Goal: Task Accomplishment & Management: Manage account settings

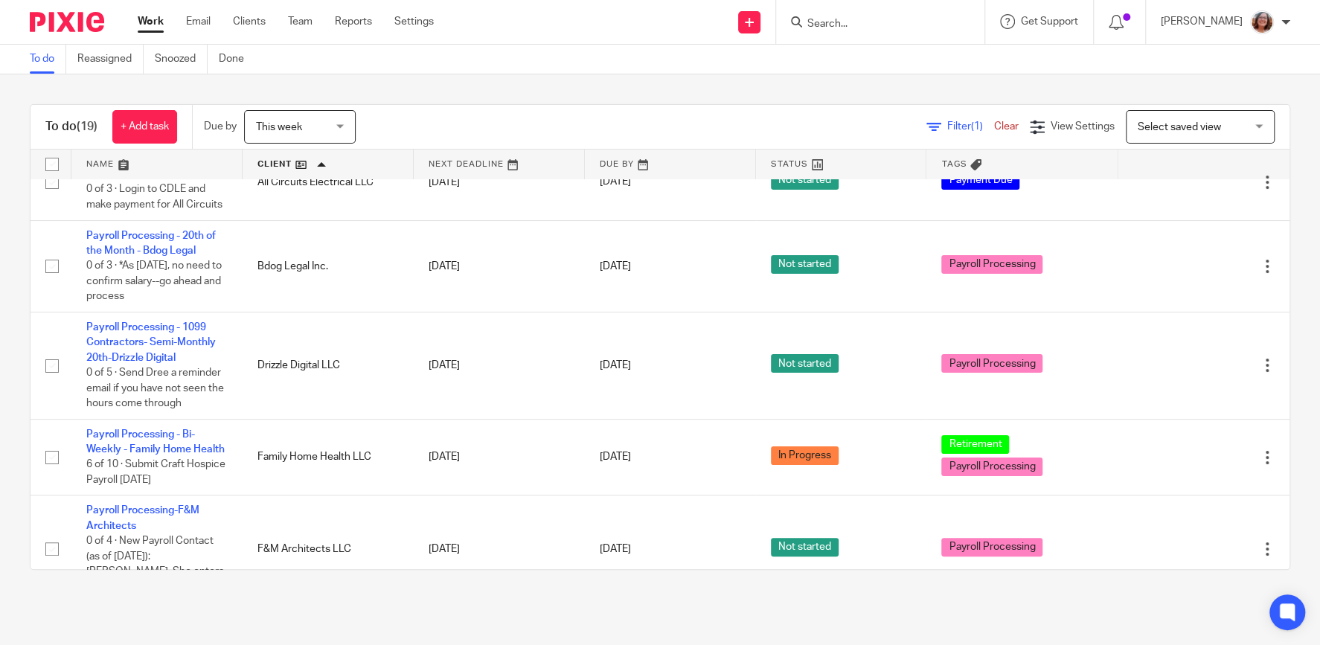
scroll to position [318, 0]
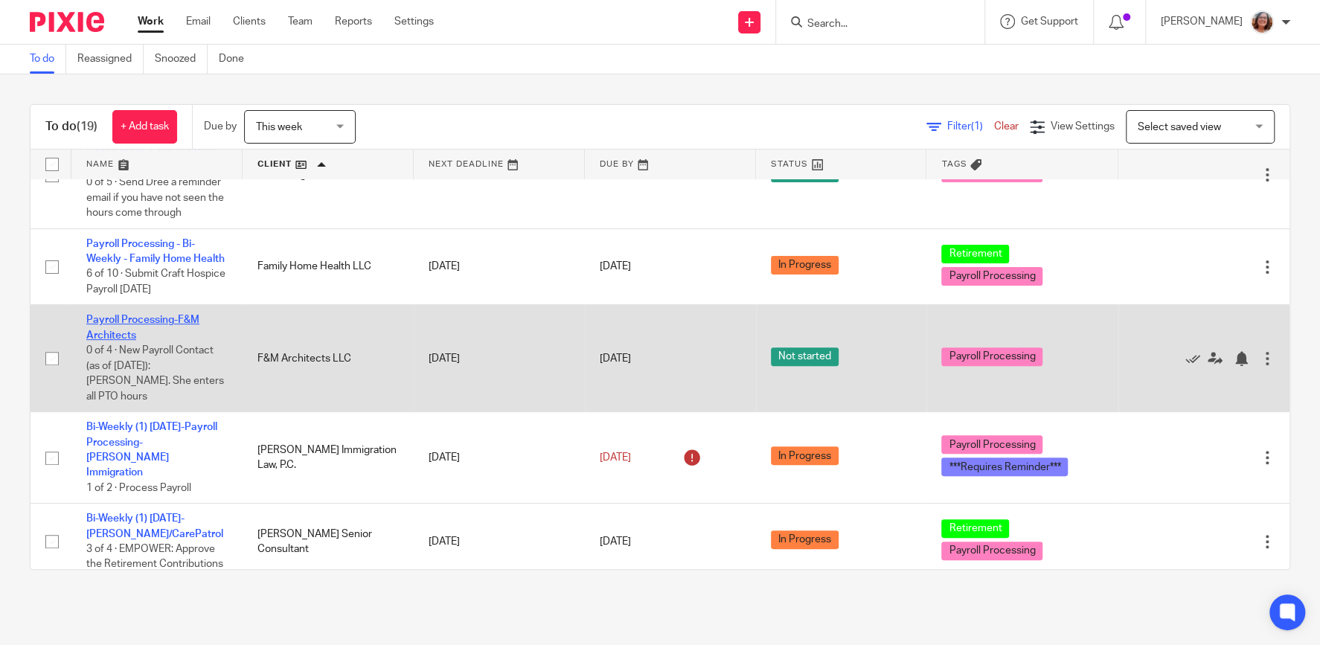
click at [168, 321] on link "Payroll Processing-F&M Architects" at bounding box center [142, 327] width 113 height 25
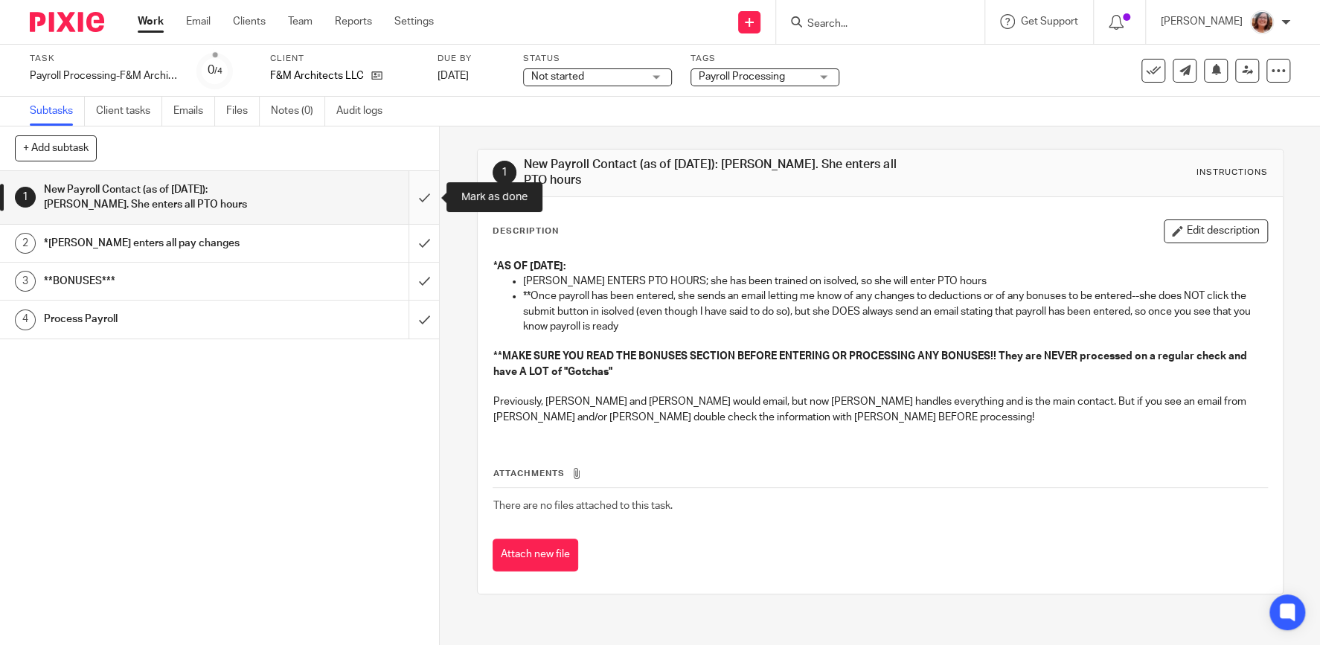
click at [424, 202] on input "submit" at bounding box center [219, 197] width 439 height 53
click at [424, 233] on input "submit" at bounding box center [219, 243] width 439 height 37
drag, startPoint x: 426, startPoint y: 275, endPoint x: 423, endPoint y: 316, distance: 41.1
click at [426, 277] on input "submit" at bounding box center [219, 281] width 439 height 37
click at [424, 317] on input "submit" at bounding box center [219, 319] width 439 height 37
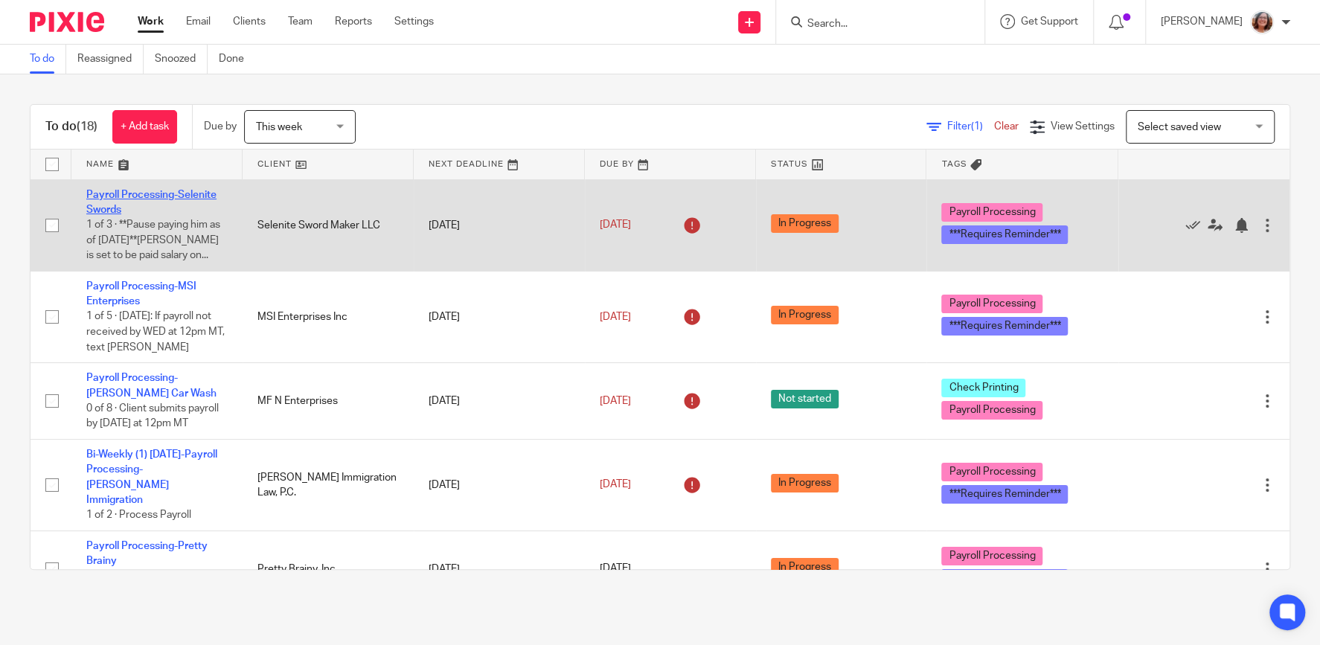
click at [145, 195] on link "Payroll Processing-Selenite Swords" at bounding box center [151, 202] width 130 height 25
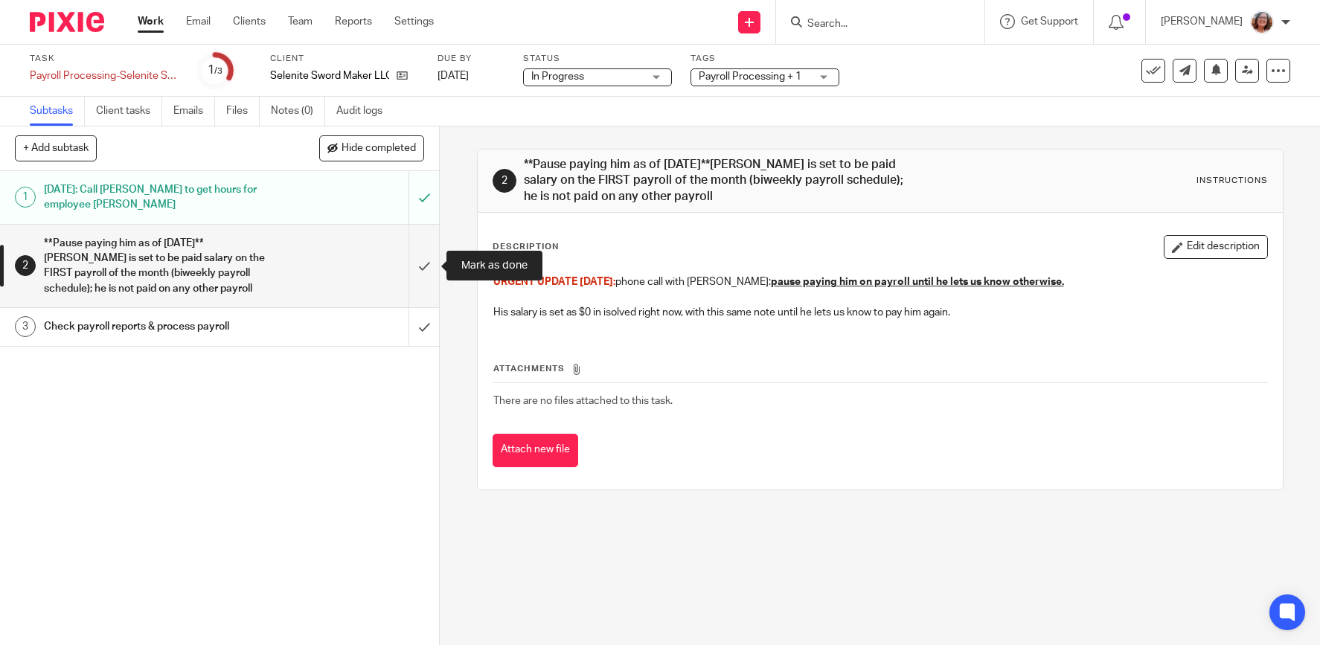
click at [419, 261] on input "submit" at bounding box center [219, 266] width 439 height 83
click at [424, 335] on input "submit" at bounding box center [219, 326] width 439 height 37
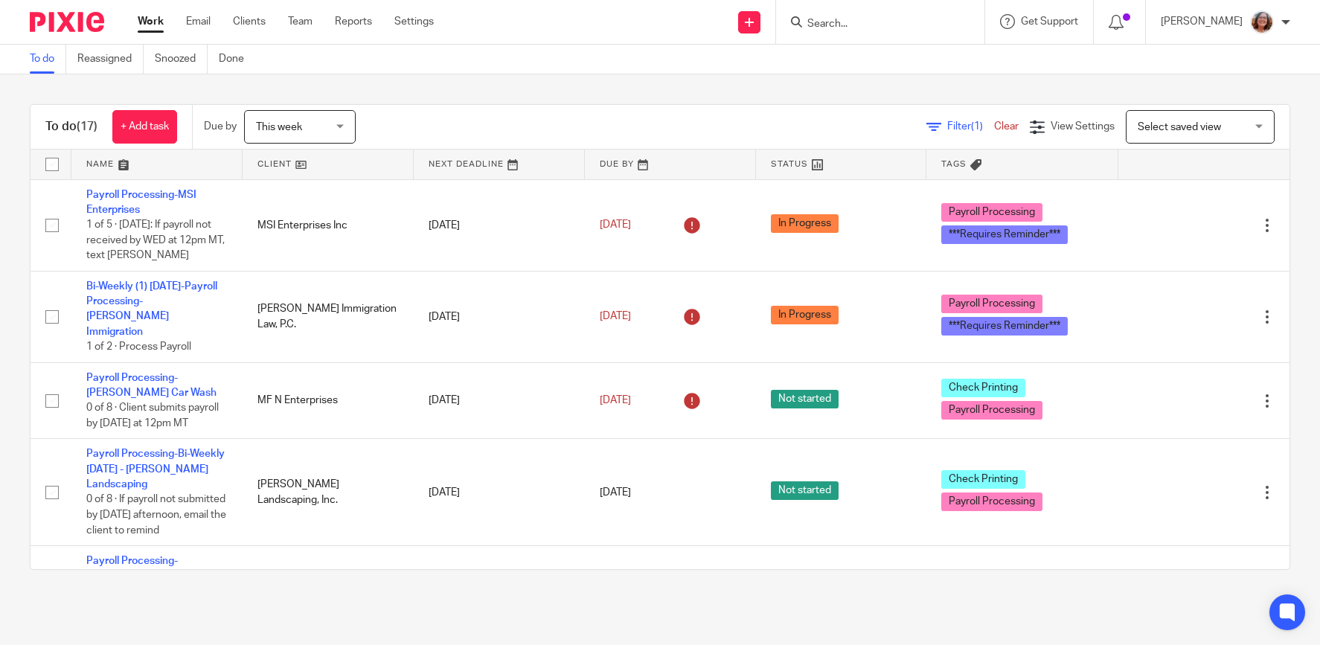
click at [273, 162] on link at bounding box center [328, 165] width 171 height 30
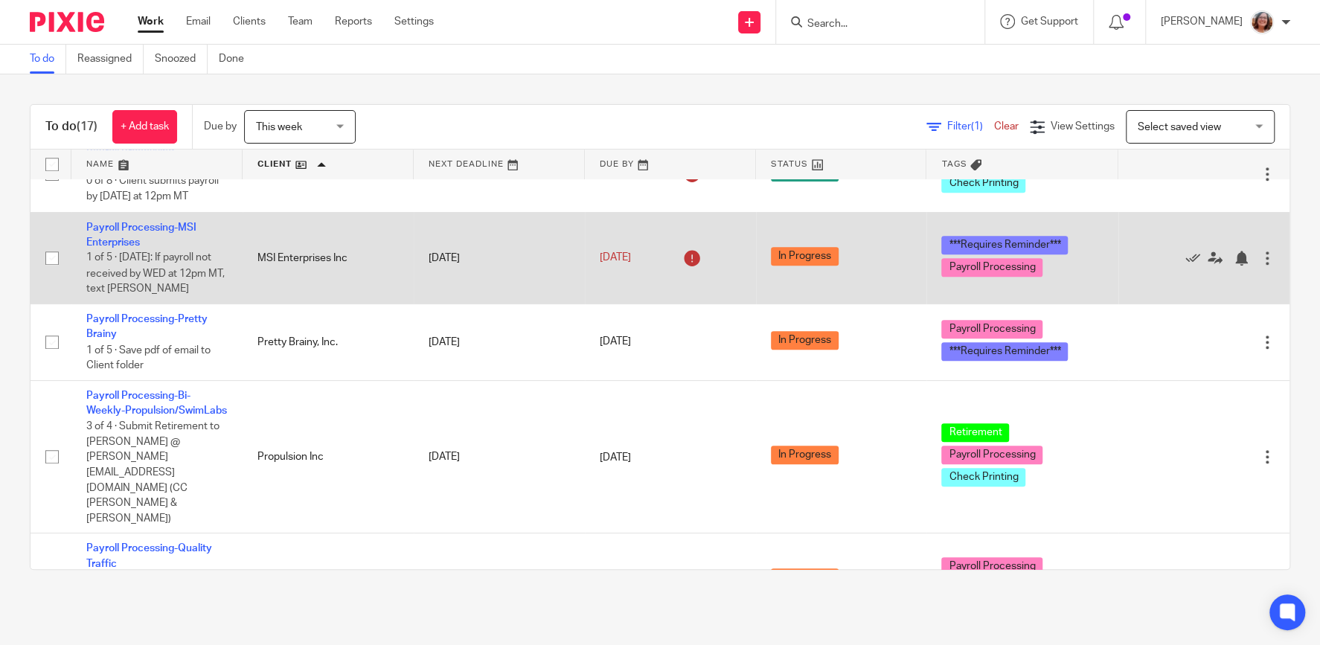
scroll to position [764, 0]
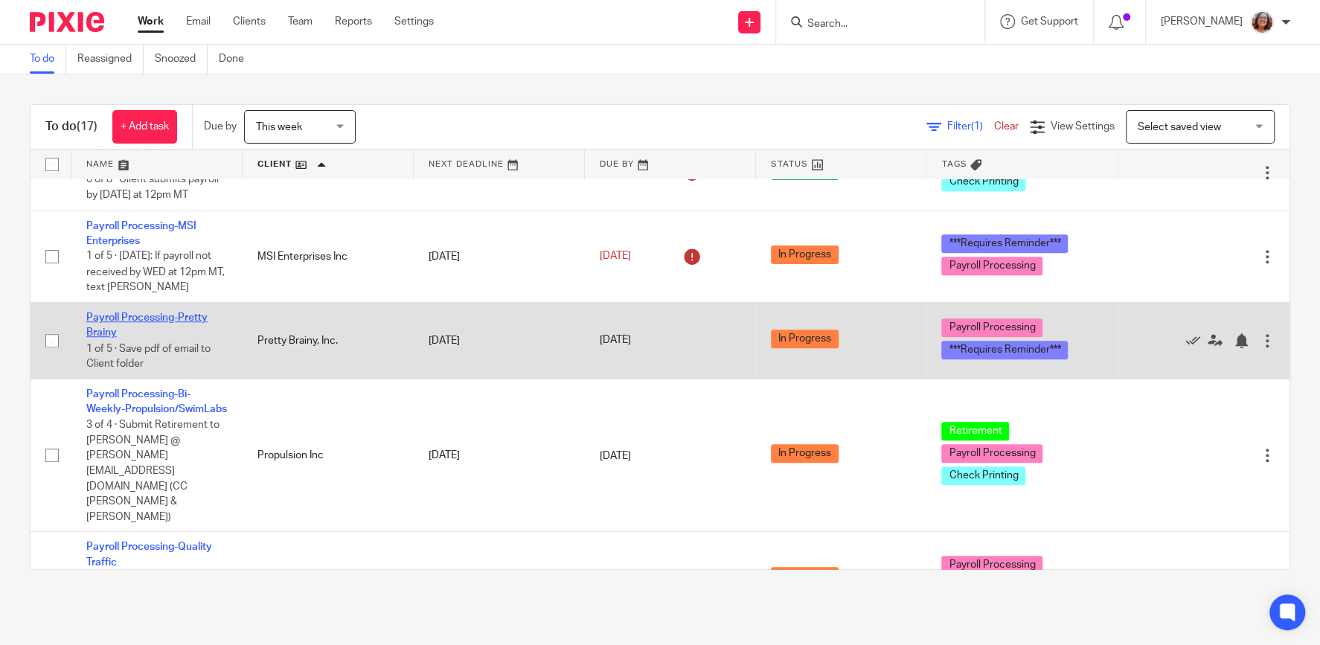
click at [177, 313] on link "Payroll Processing-Pretty Brainy" at bounding box center [146, 325] width 121 height 25
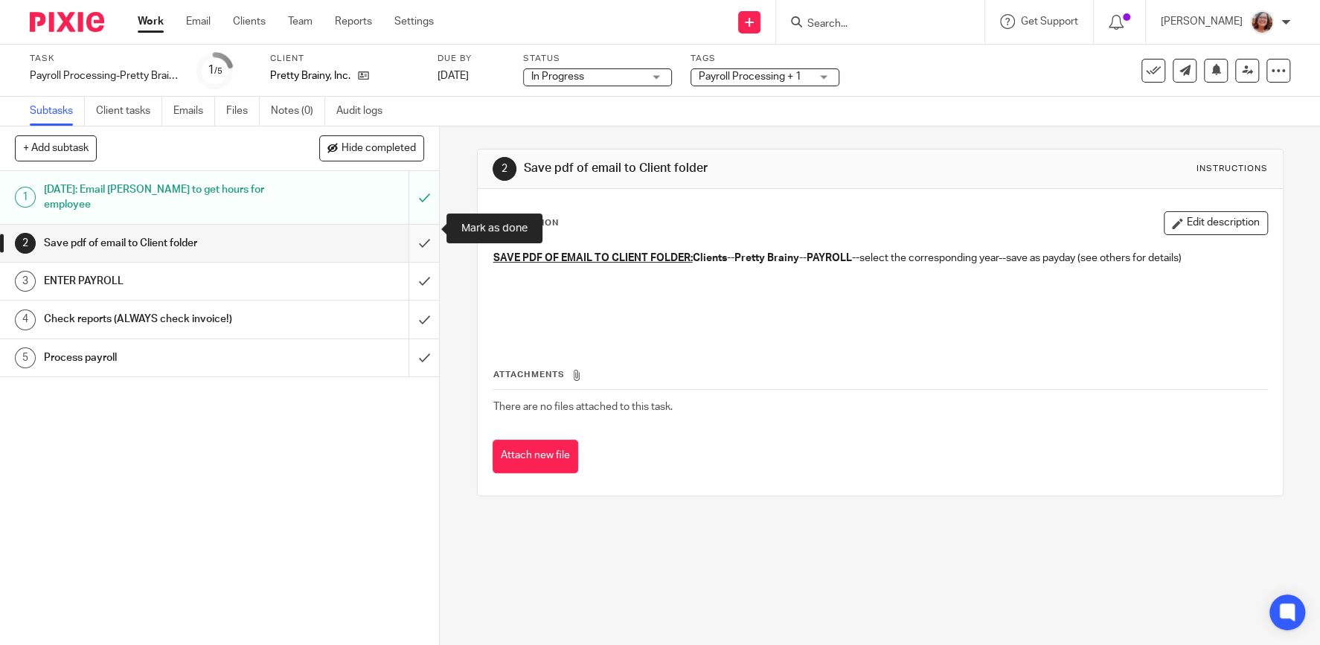
click at [433, 227] on input "submit" at bounding box center [219, 243] width 439 height 37
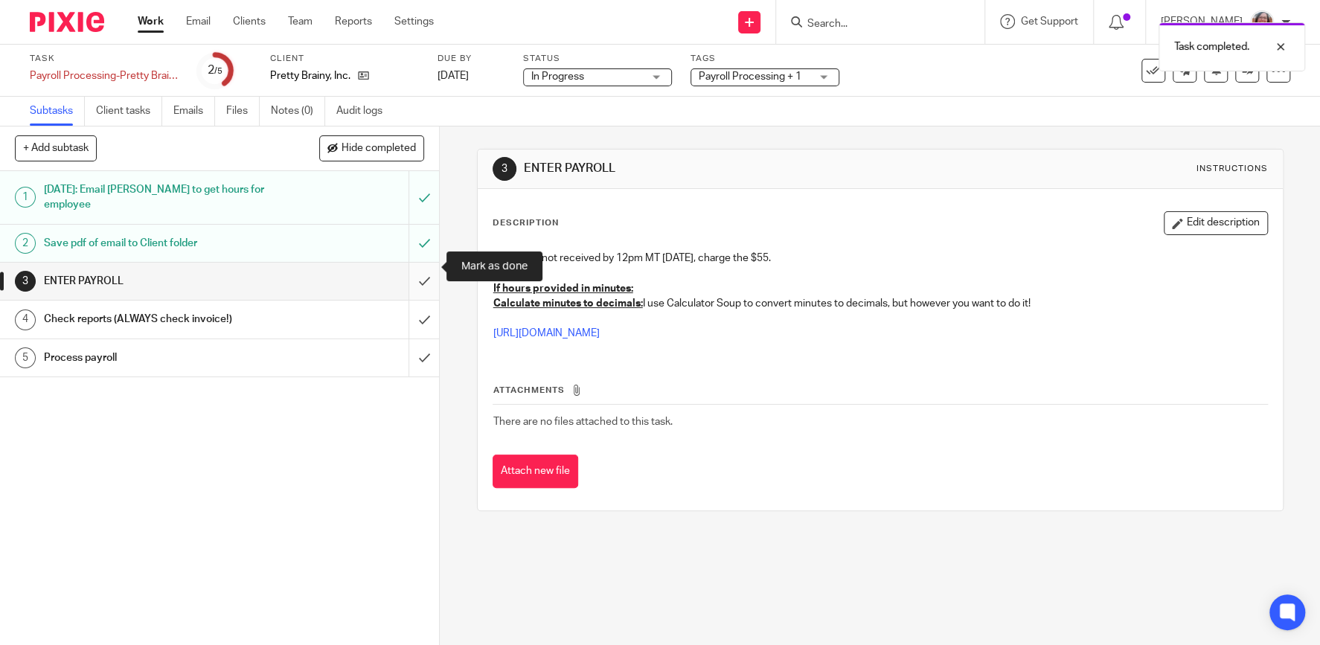
click at [429, 269] on input "submit" at bounding box center [219, 281] width 439 height 37
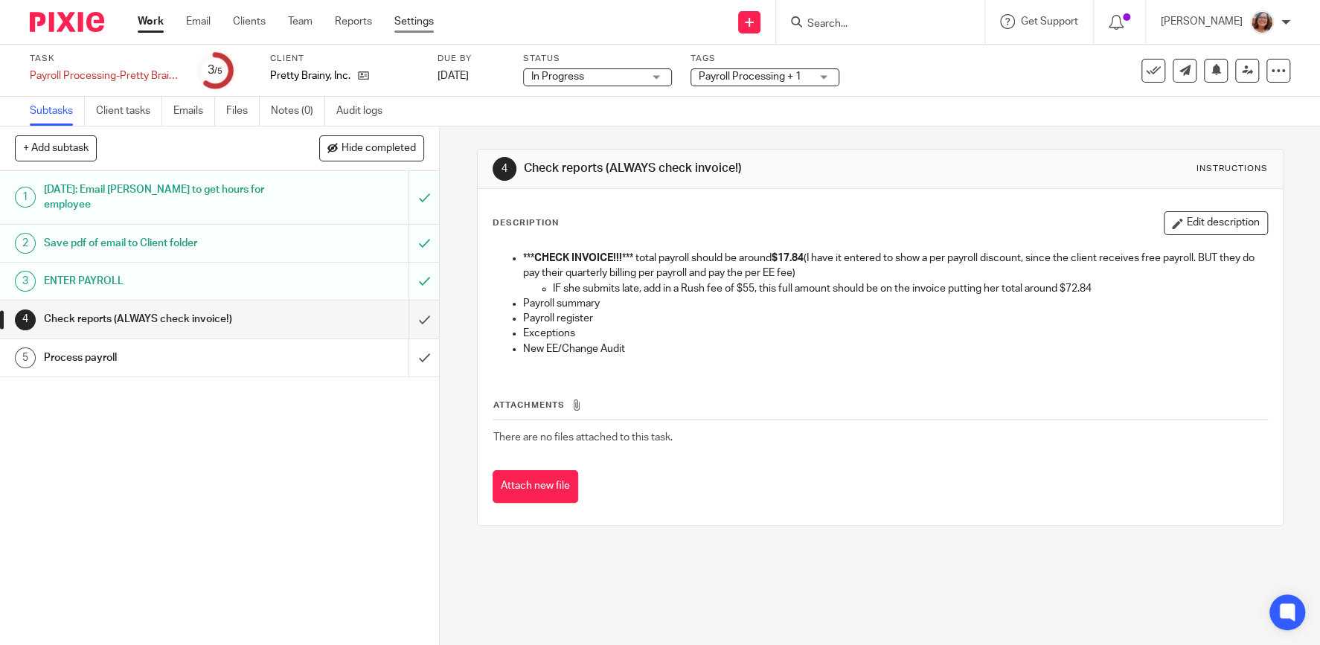
click at [415, 23] on link "Settings" at bounding box center [413, 21] width 39 height 15
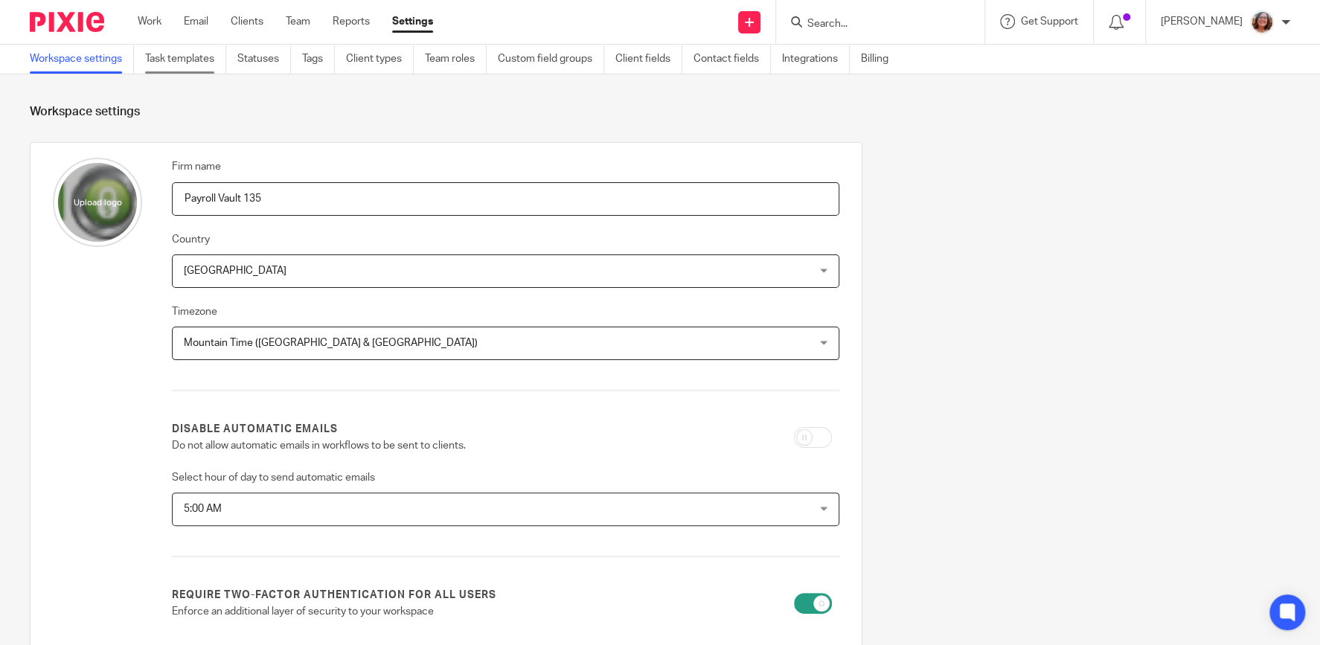
click at [190, 66] on link "Task templates" at bounding box center [185, 59] width 81 height 29
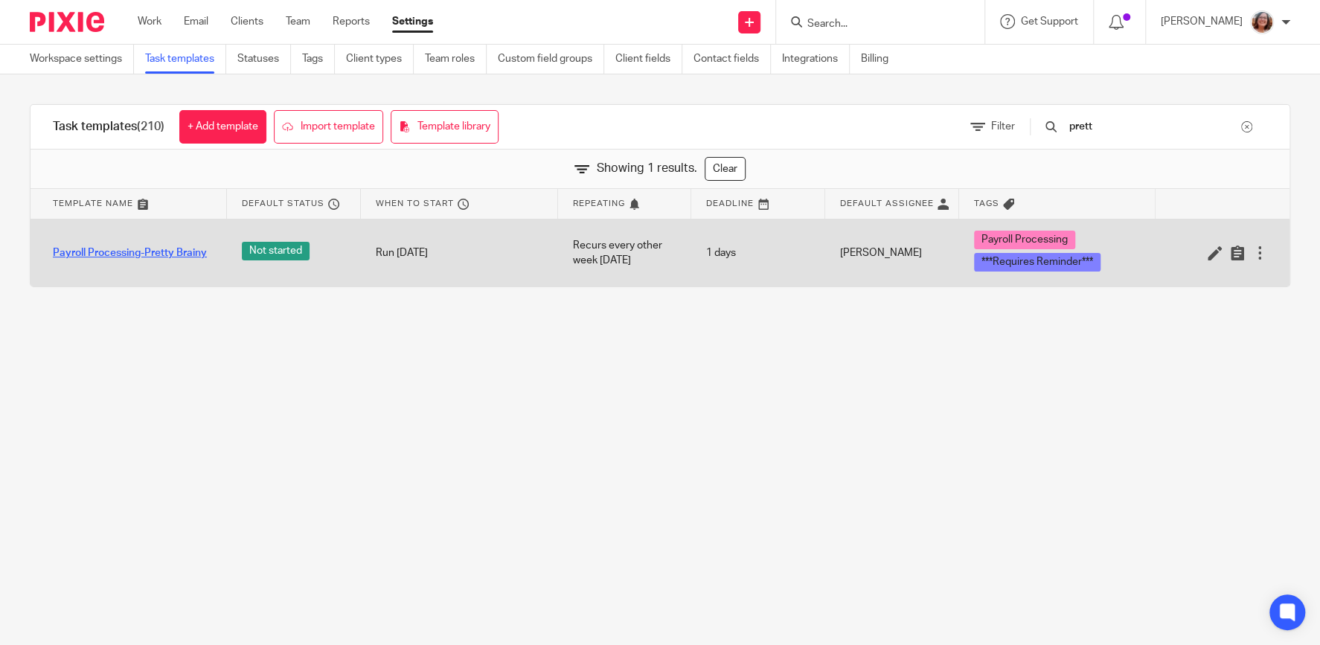
type input "prett"
click at [149, 254] on link "Payroll Processing-Pretty Brainy" at bounding box center [130, 253] width 154 height 15
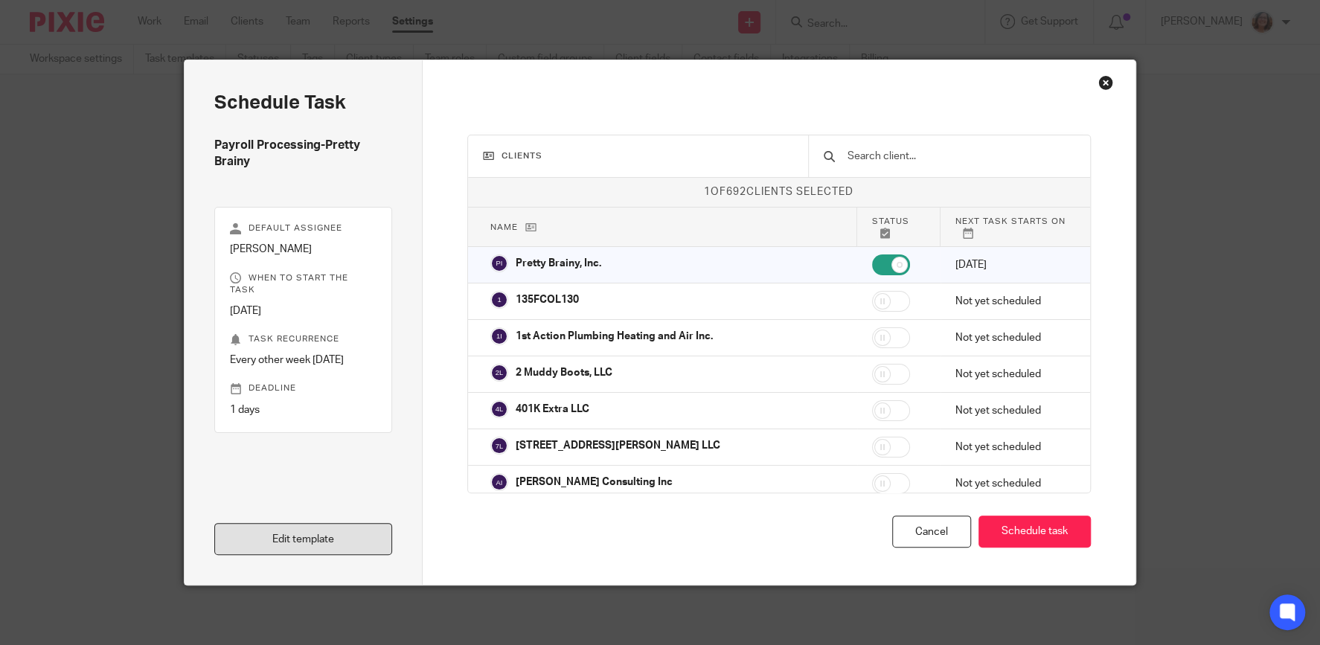
click at [330, 536] on link "Edit template" at bounding box center [303, 539] width 178 height 32
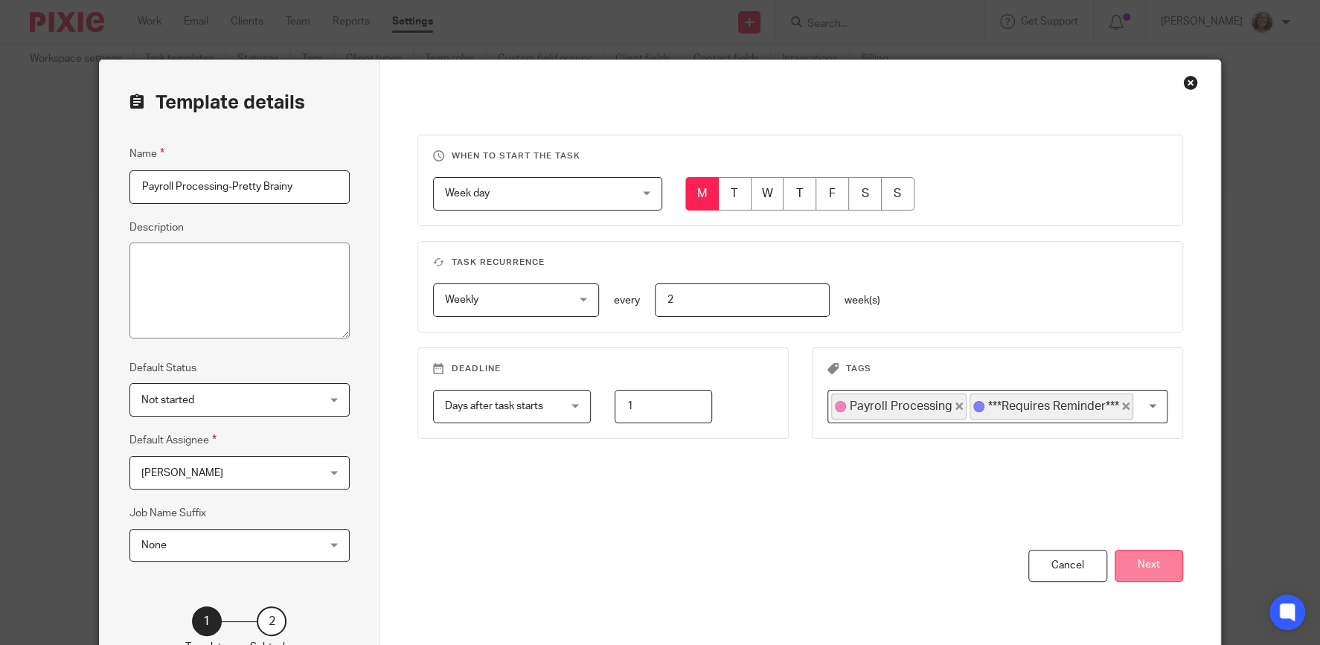
click at [1154, 569] on button "Next" at bounding box center [1149, 566] width 68 height 32
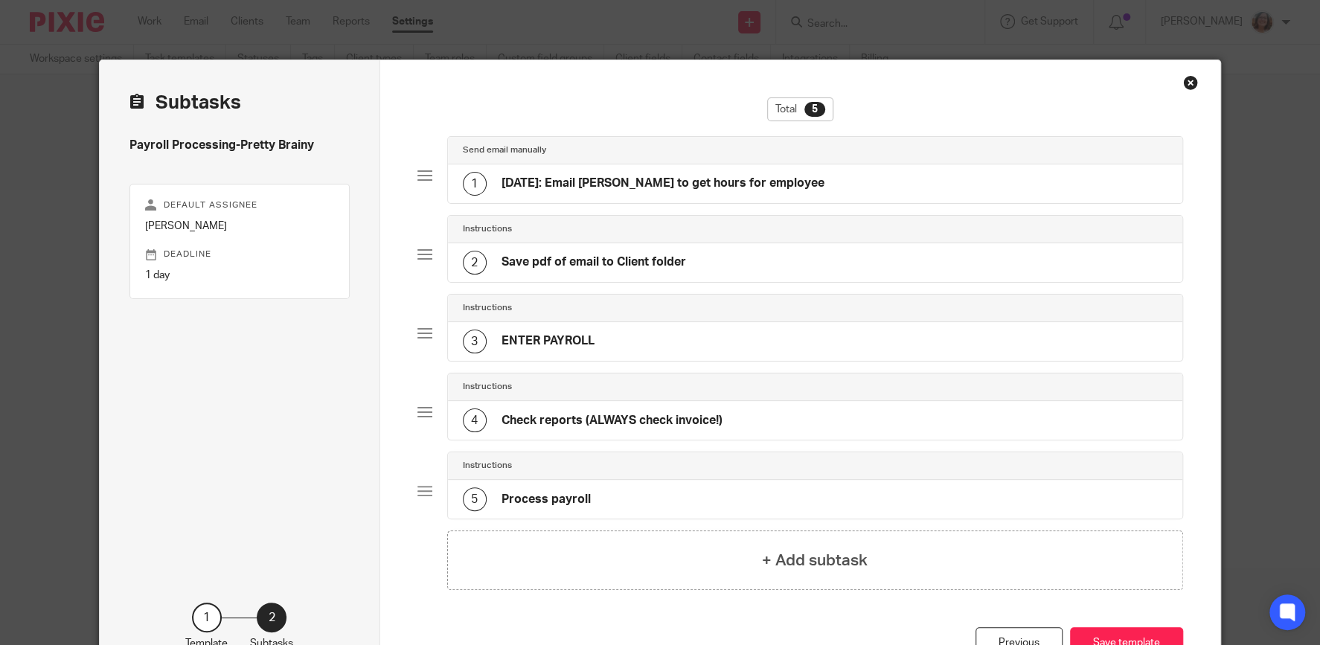
click at [589, 421] on h4 "Check reports (ALWAYS check invoice!)" at bounding box center [612, 421] width 221 height 16
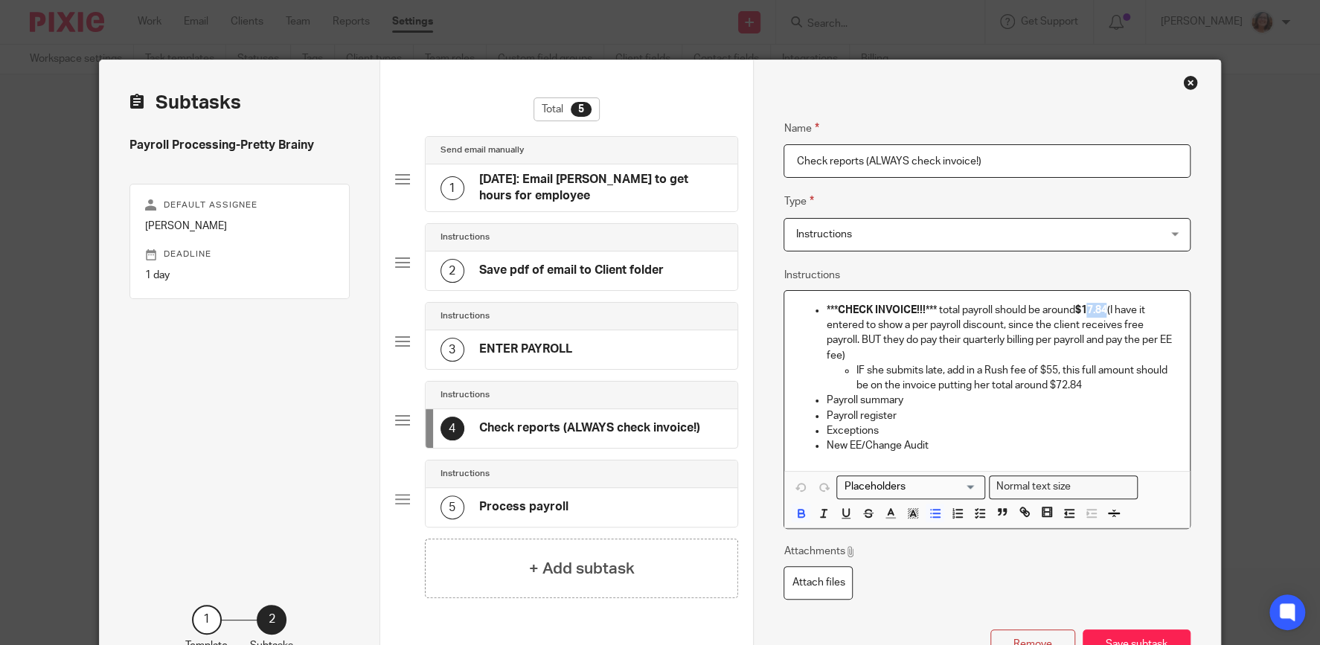
drag, startPoint x: 1113, startPoint y: 310, endPoint x: 1095, endPoint y: 310, distance: 18.6
click at [1095, 310] on strong "$17.84" at bounding box center [1091, 310] width 32 height 10
drag, startPoint x: 1082, startPoint y: 385, endPoint x: 1064, endPoint y: 387, distance: 18.7
click at [1064, 387] on p "IF she submits late, add in a Rush fee of $55, this full amount should be on th…" at bounding box center [1017, 378] width 322 height 31
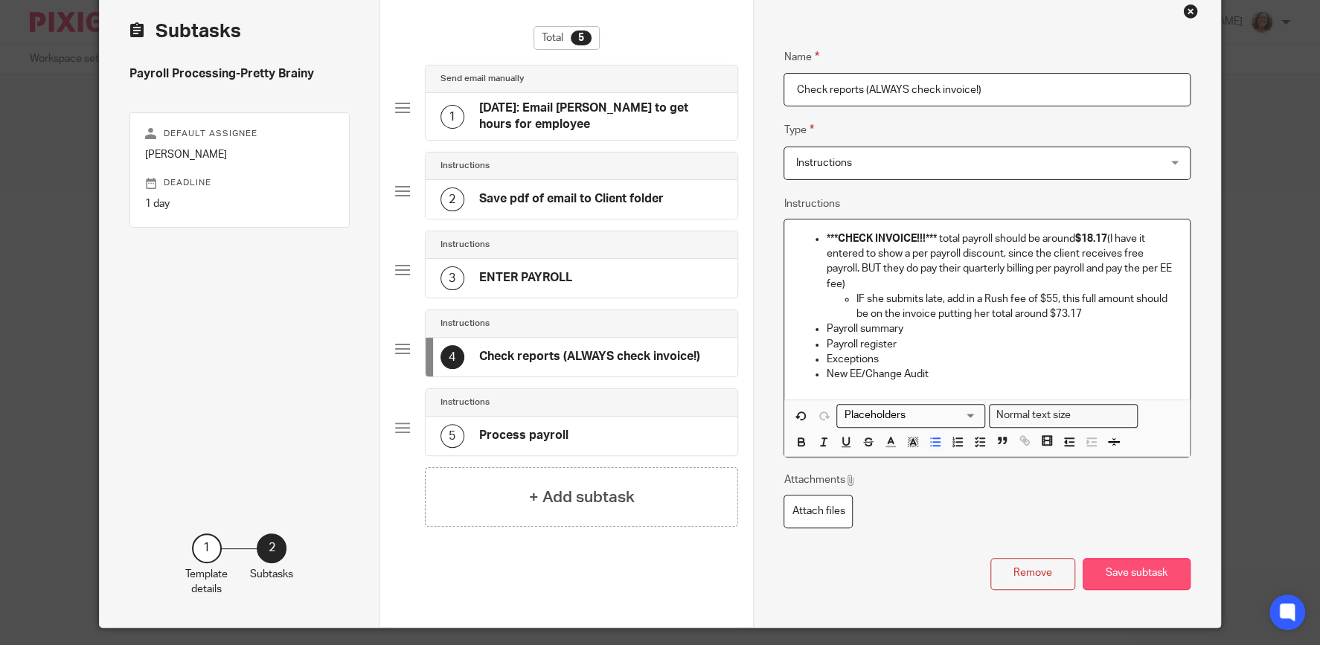
click at [1140, 573] on button "Save subtask" at bounding box center [1137, 574] width 108 height 32
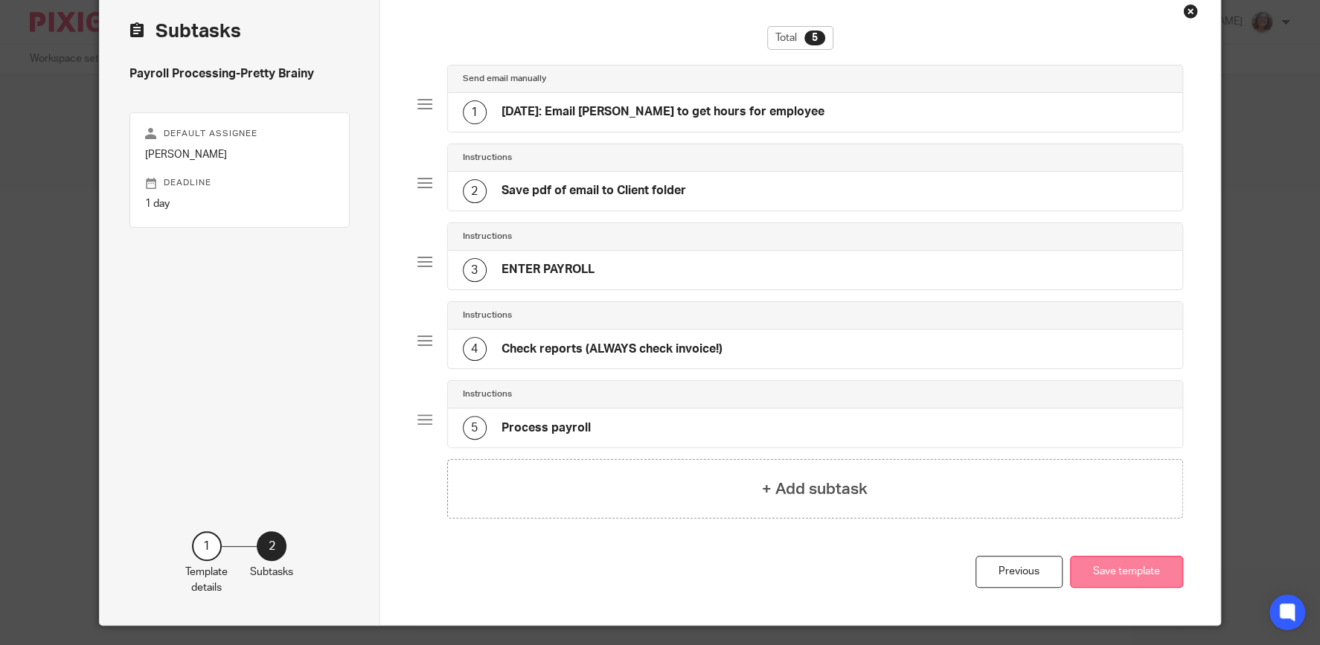
click at [1144, 570] on button "Save template" at bounding box center [1126, 572] width 113 height 32
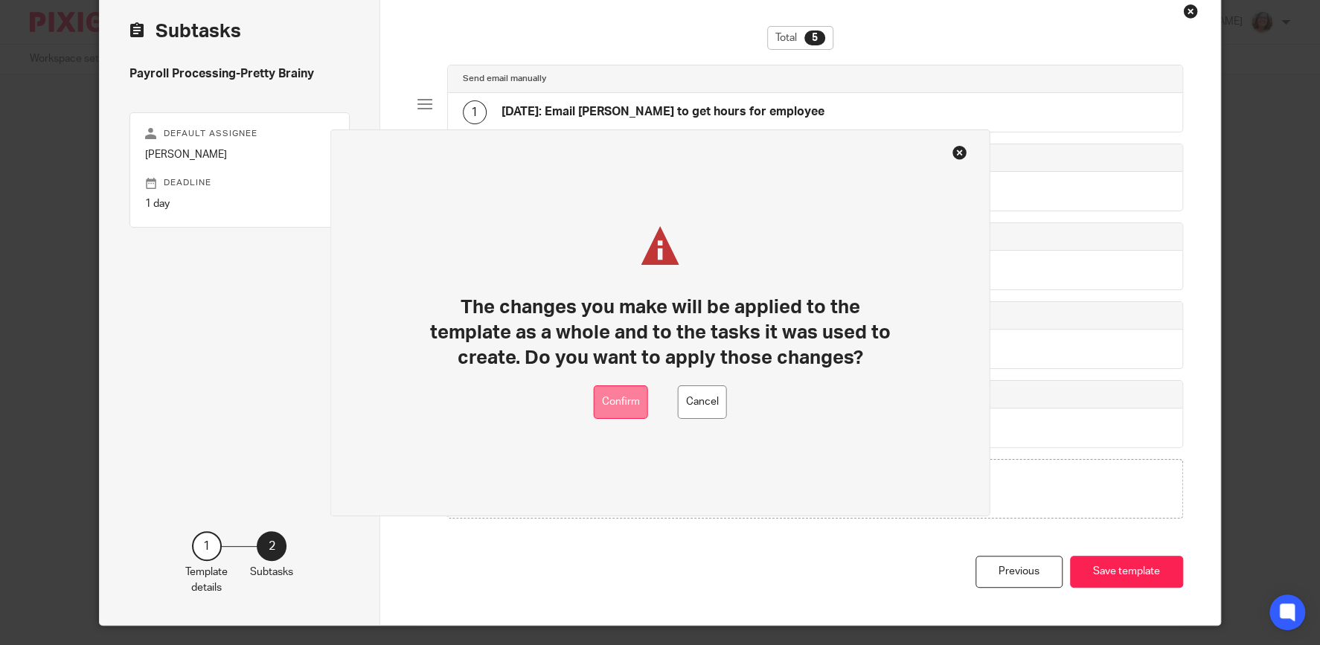
click at [636, 402] on button "Confirm" at bounding box center [621, 402] width 54 height 33
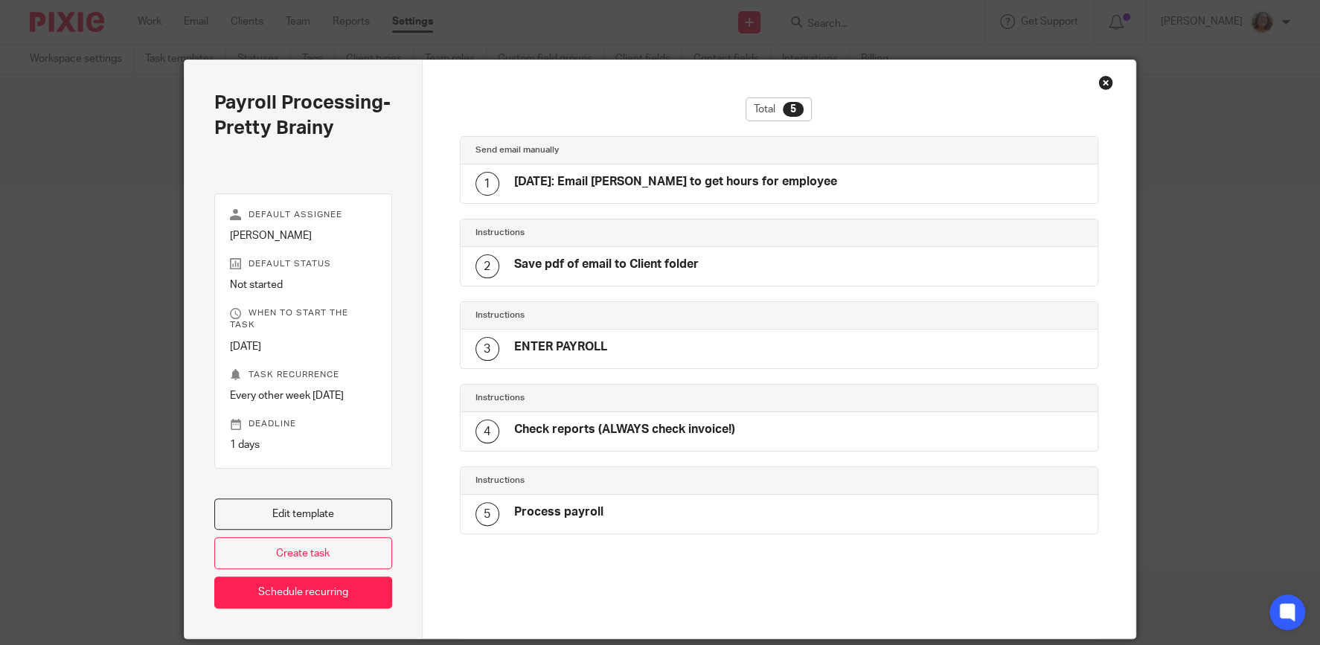
click at [1110, 82] on div "Close this dialog window" at bounding box center [1106, 82] width 15 height 15
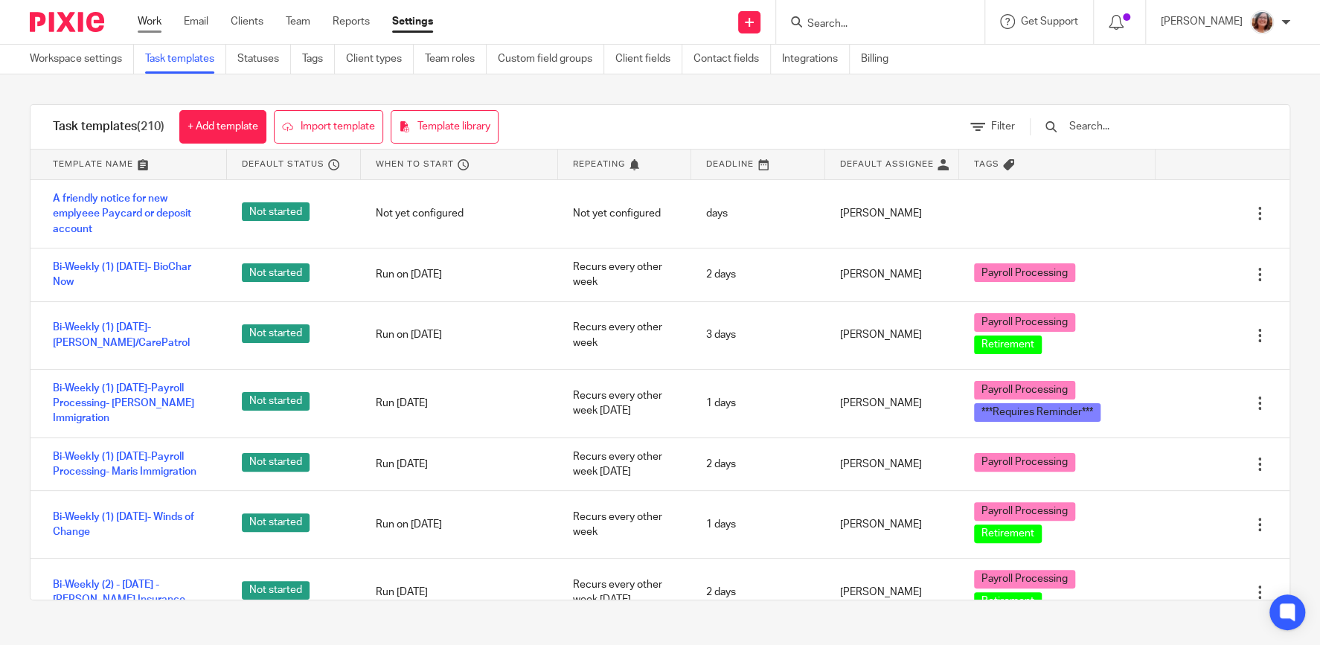
click at [152, 27] on link "Work" at bounding box center [150, 21] width 24 height 15
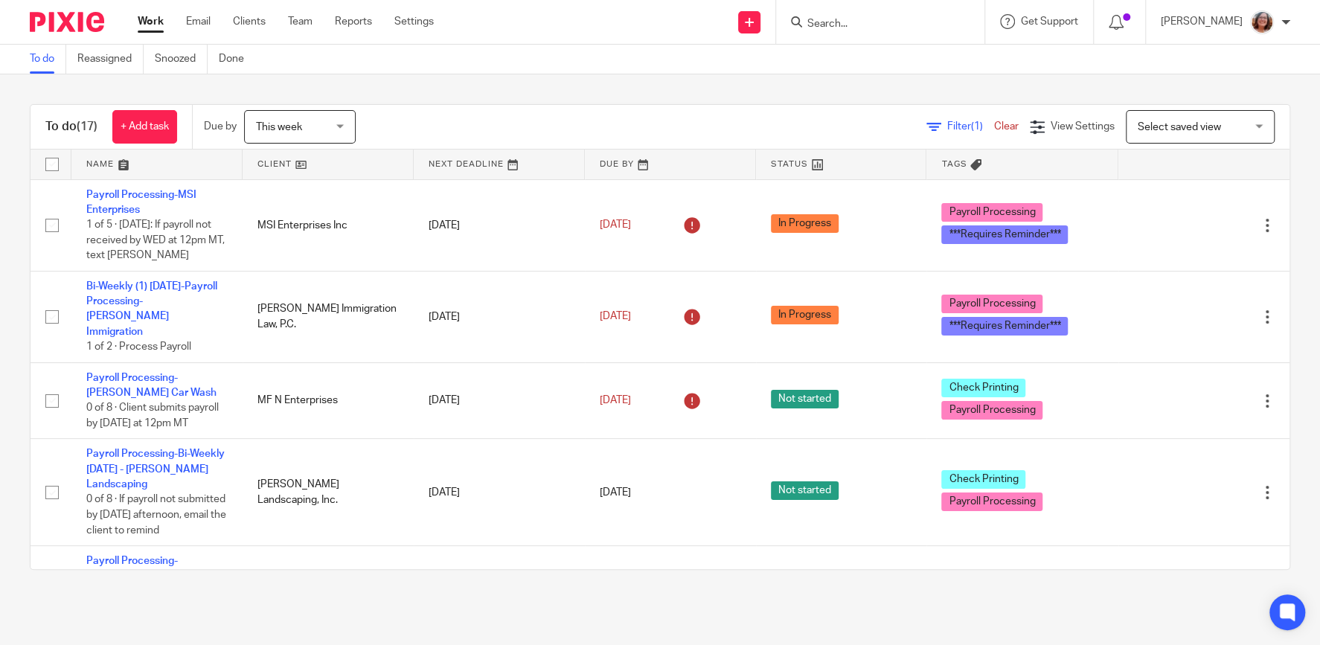
click at [285, 164] on link at bounding box center [328, 165] width 171 height 30
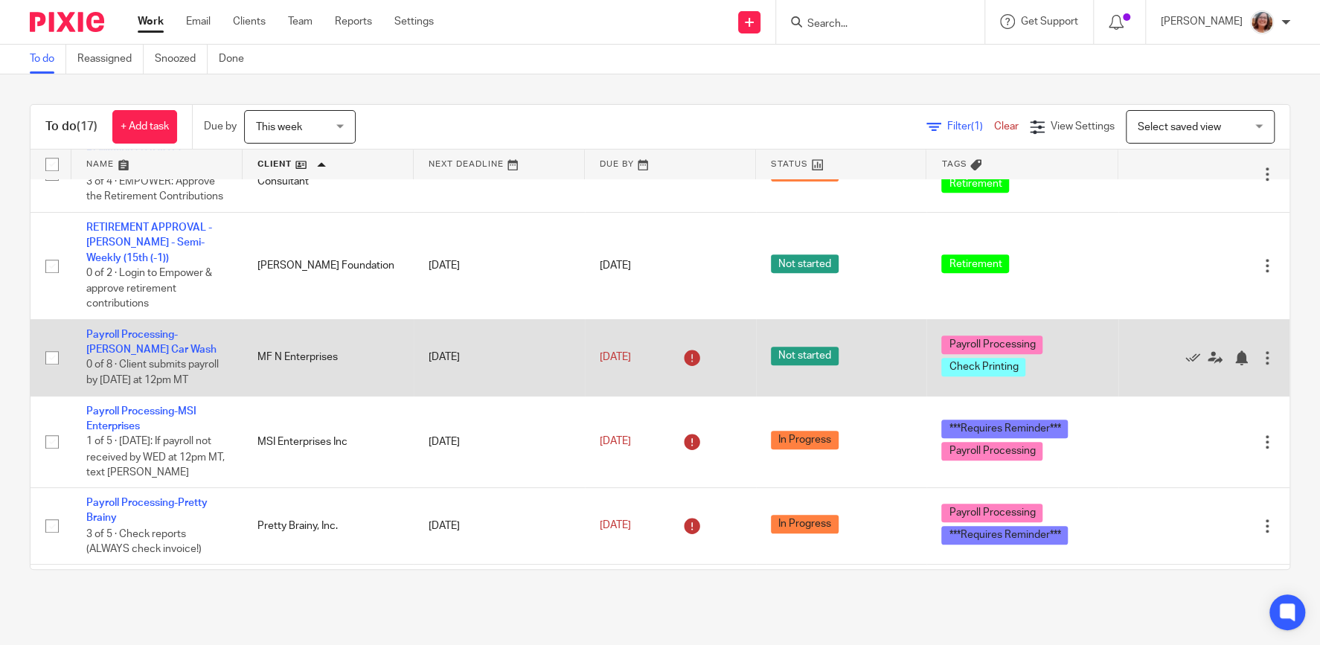
scroll to position [700, 0]
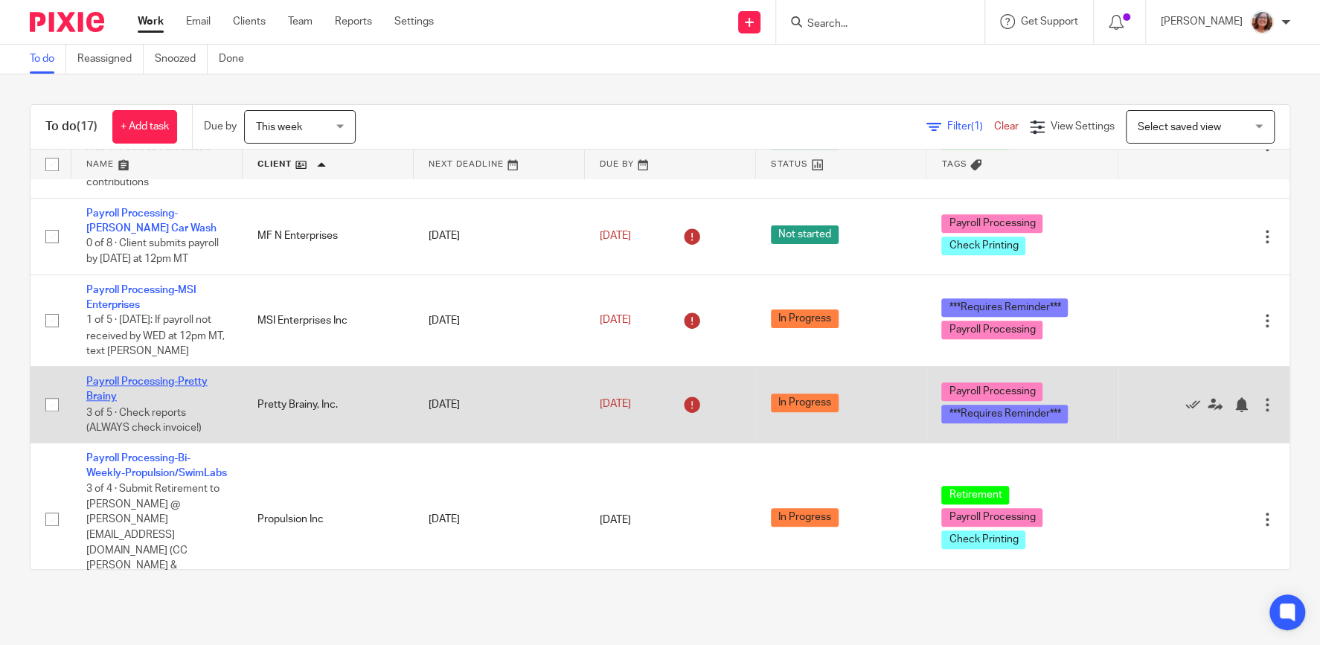
click at [191, 377] on link "Payroll Processing-Pretty Brainy" at bounding box center [146, 389] width 121 height 25
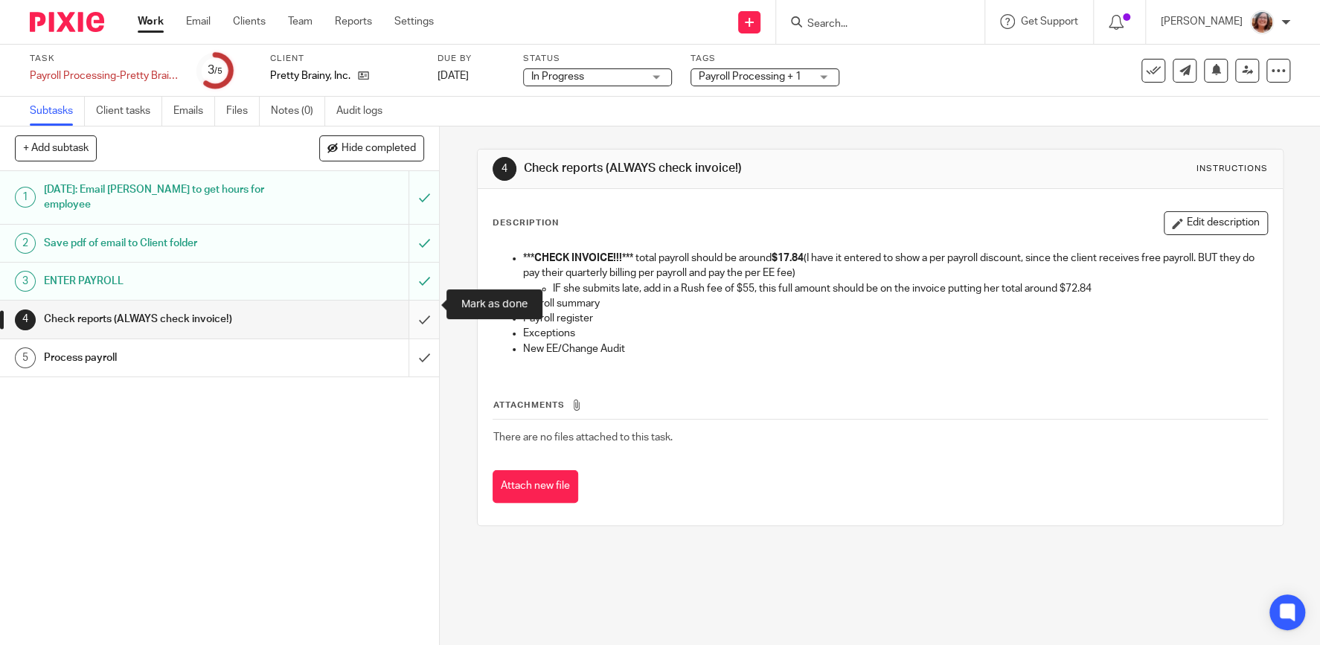
click at [418, 303] on input "submit" at bounding box center [219, 319] width 439 height 37
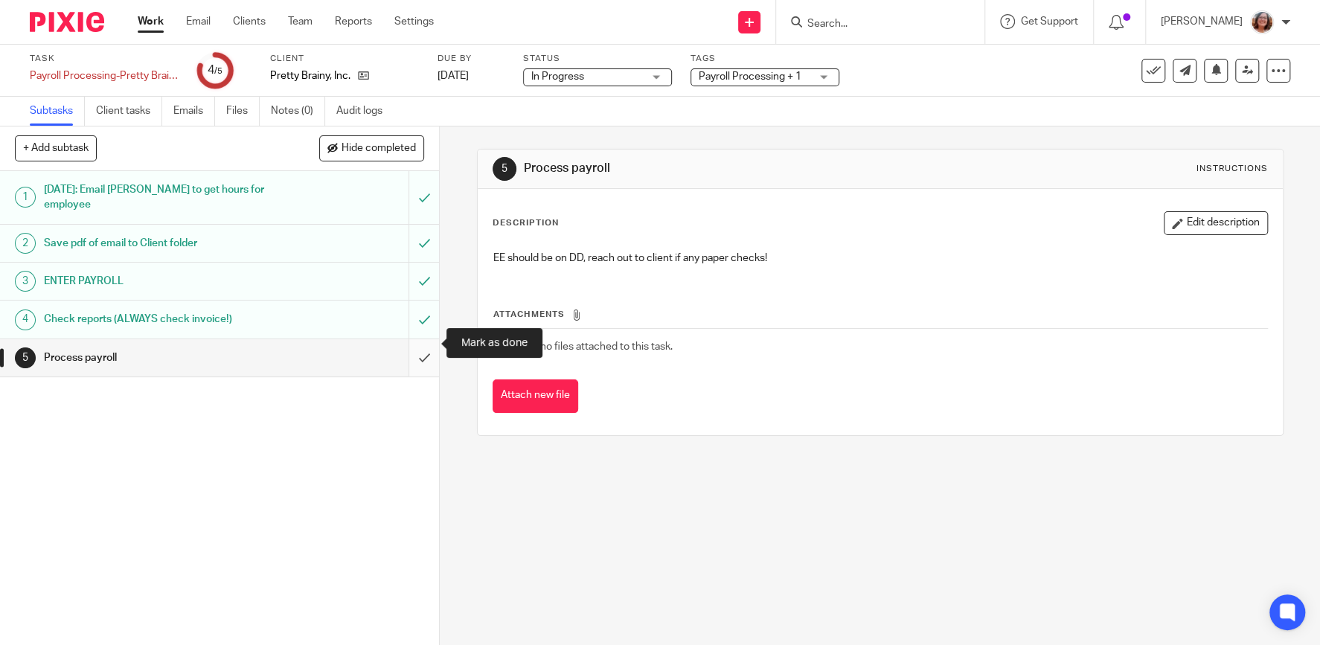
click at [429, 345] on input "submit" at bounding box center [219, 357] width 439 height 37
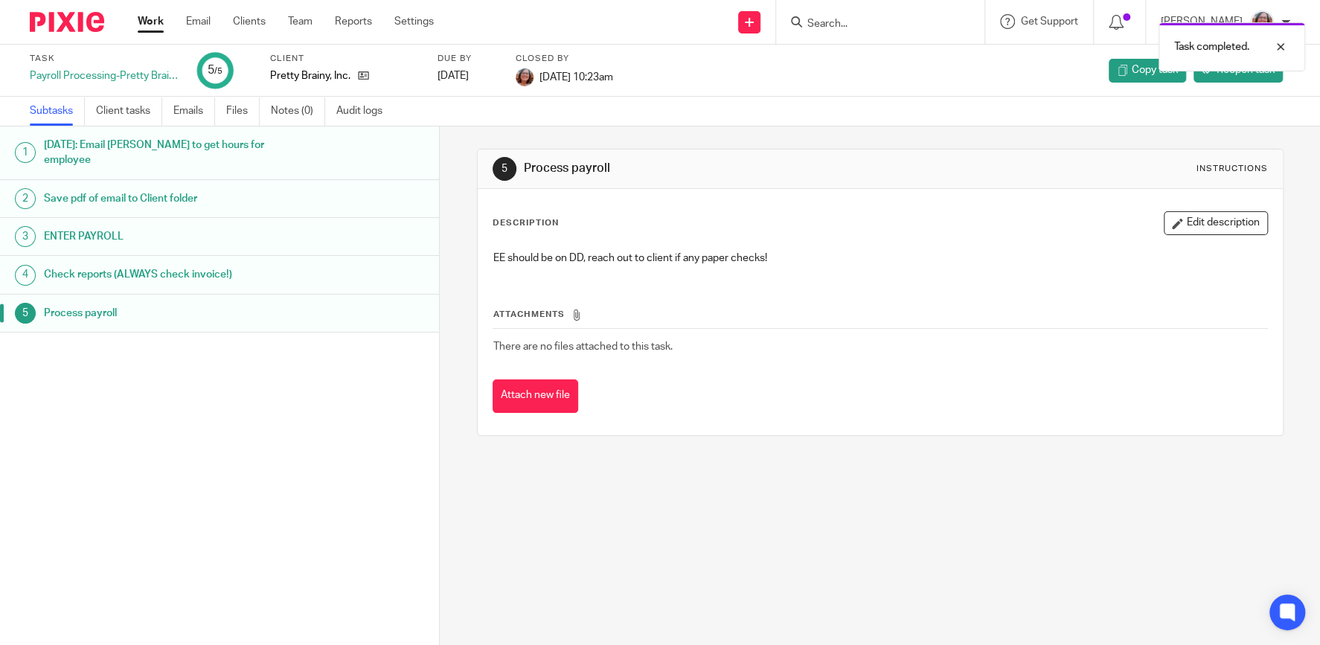
click at [146, 23] on link "Work" at bounding box center [151, 21] width 26 height 15
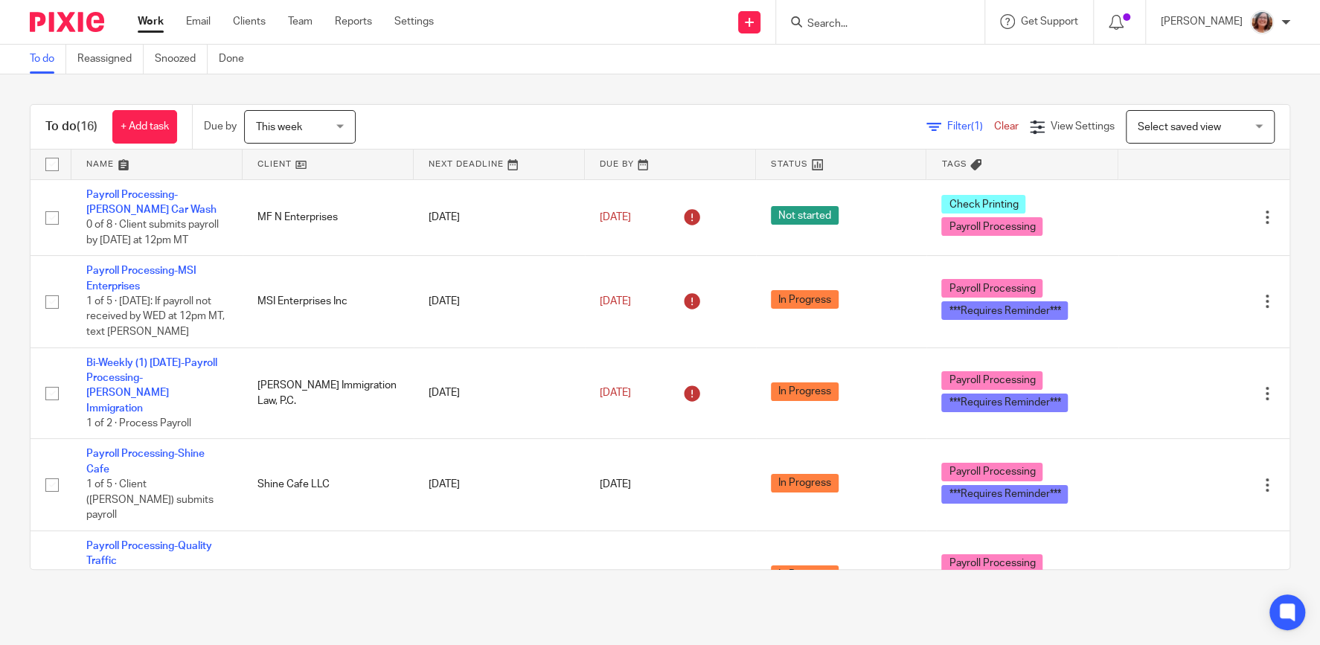
click at [284, 170] on link at bounding box center [328, 165] width 171 height 30
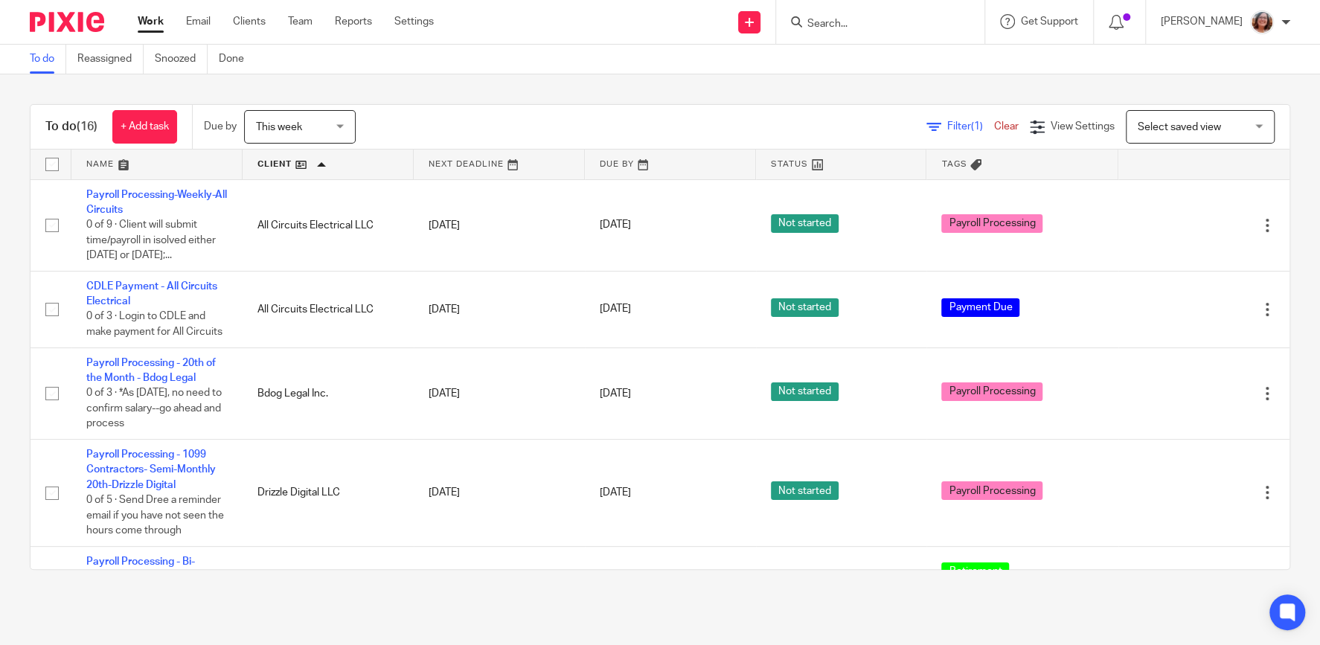
click at [179, 197] on link "Payroll Processing-Weekly-All Circuits" at bounding box center [156, 202] width 141 height 25
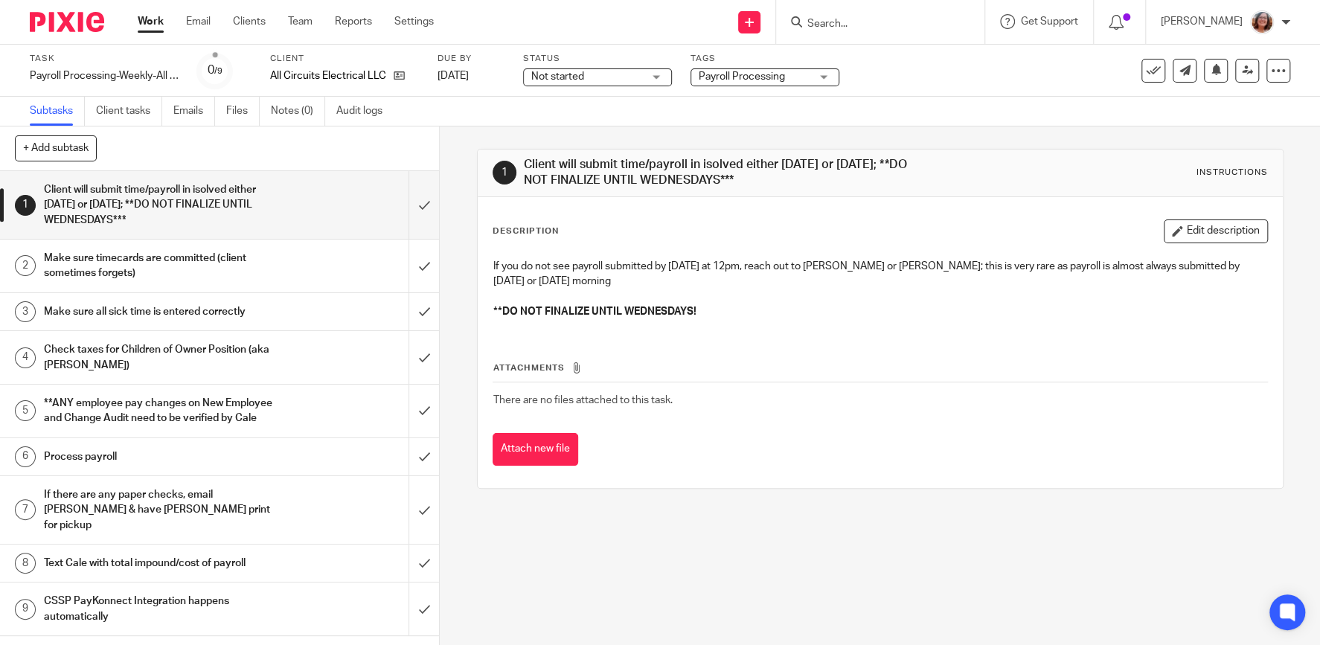
click at [584, 79] on span "Not started" at bounding box center [557, 76] width 53 height 10
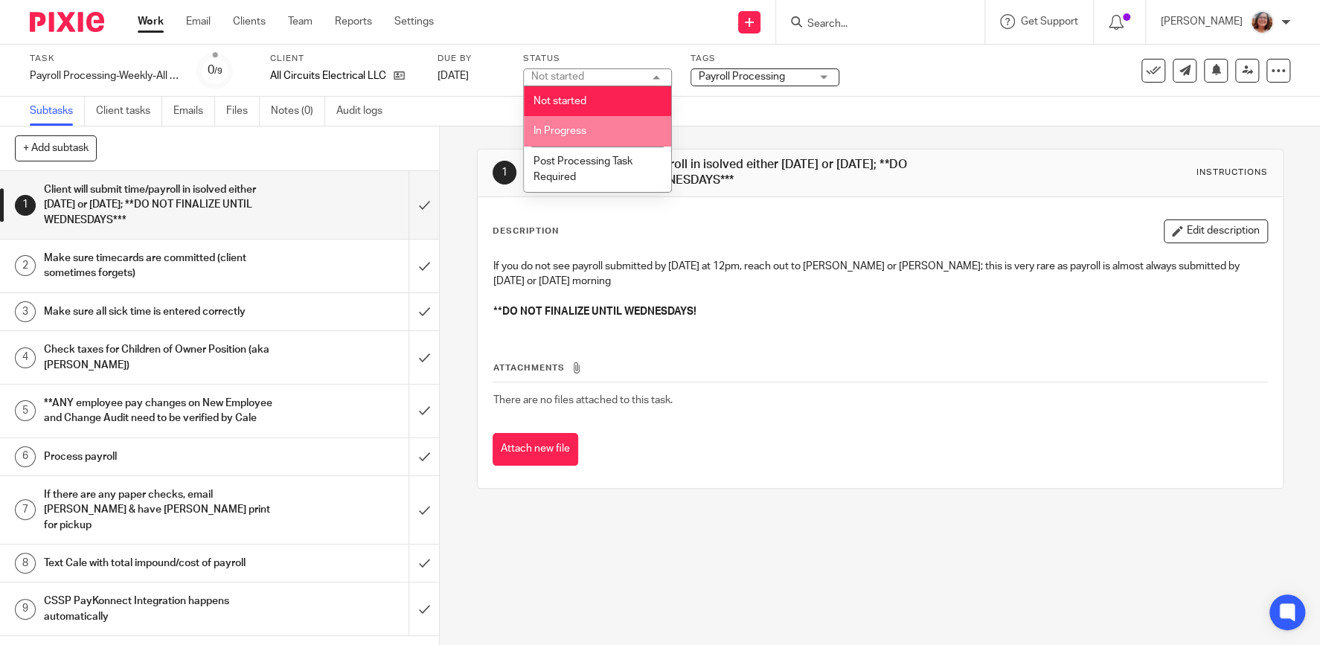
click at [580, 131] on span "In Progress" at bounding box center [560, 131] width 53 height 10
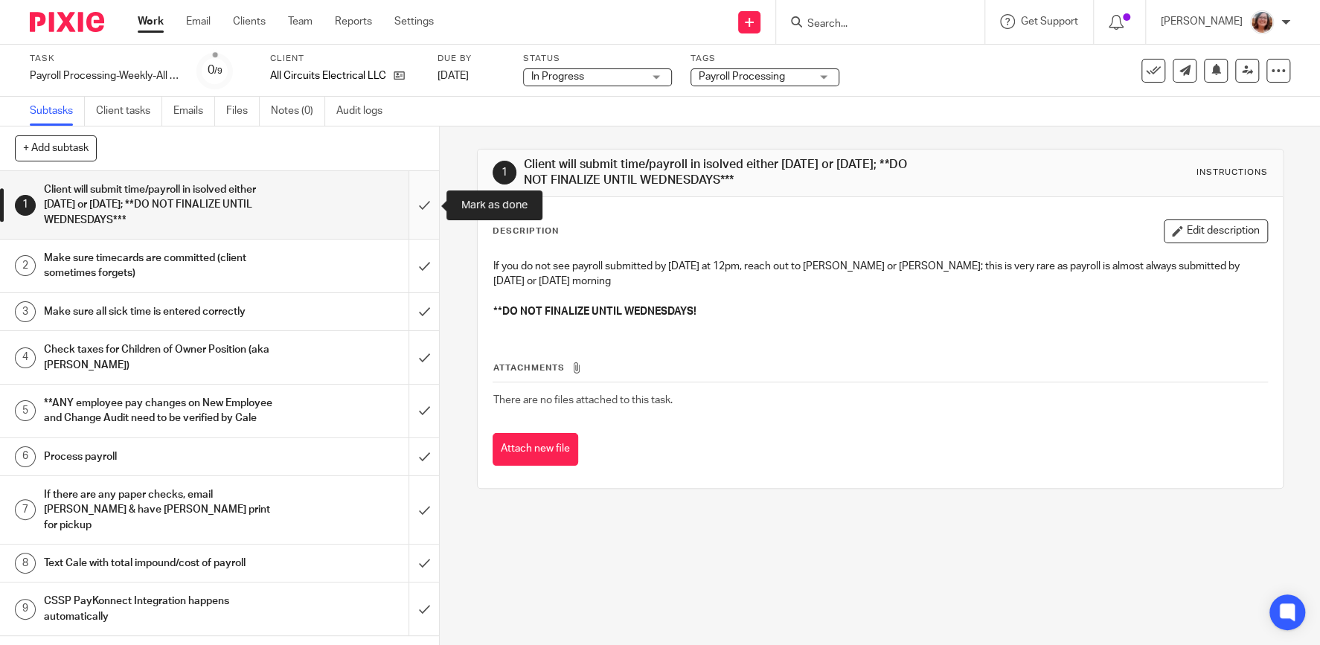
click at [419, 204] on input "submit" at bounding box center [219, 205] width 439 height 68
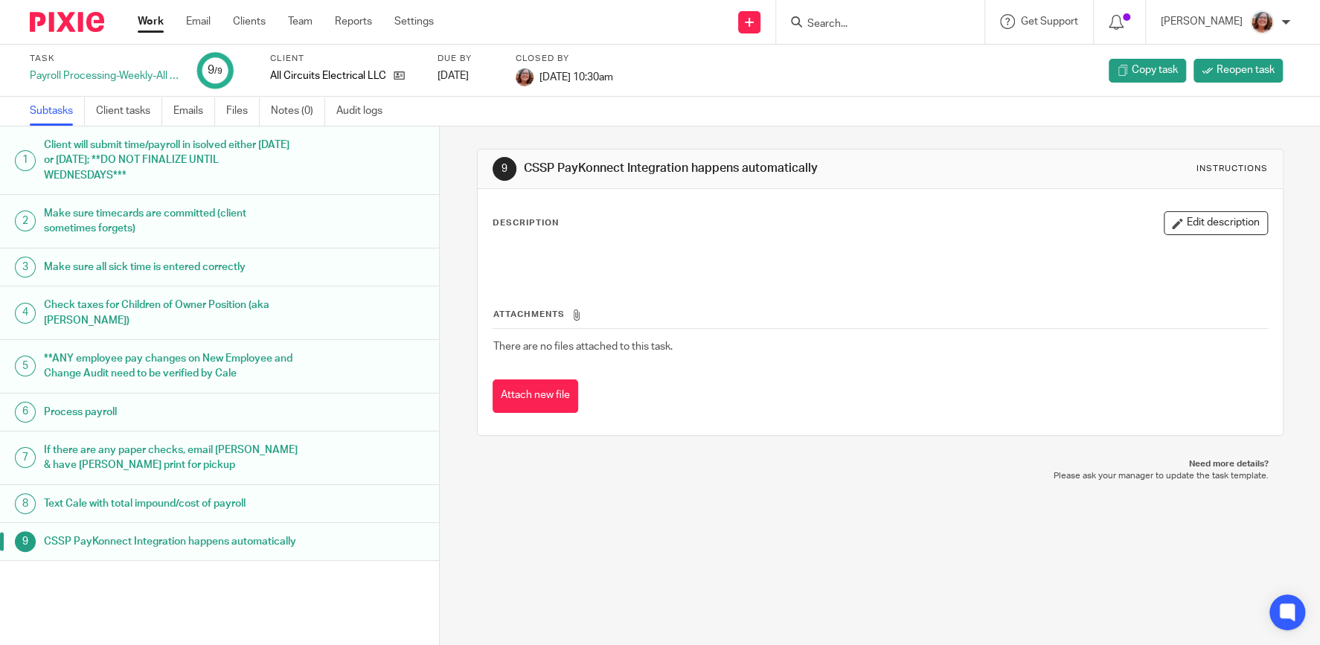
click at [156, 22] on link "Work" at bounding box center [151, 21] width 26 height 15
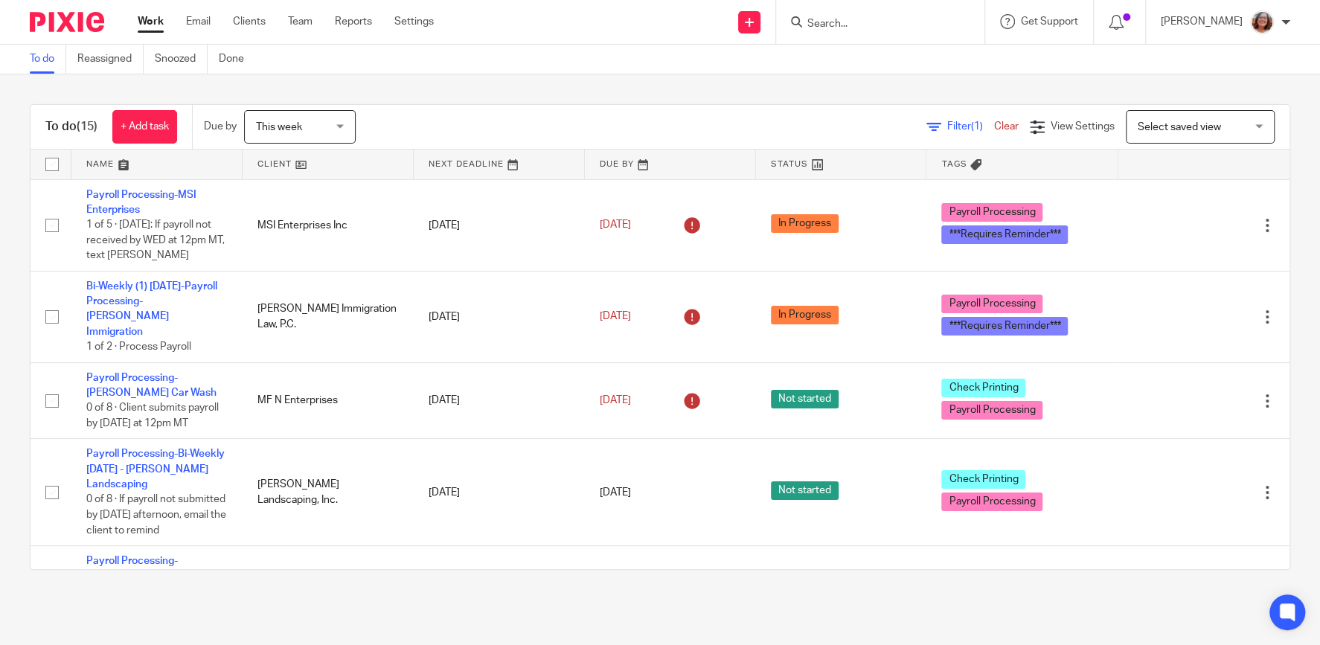
click at [282, 167] on link at bounding box center [328, 165] width 171 height 30
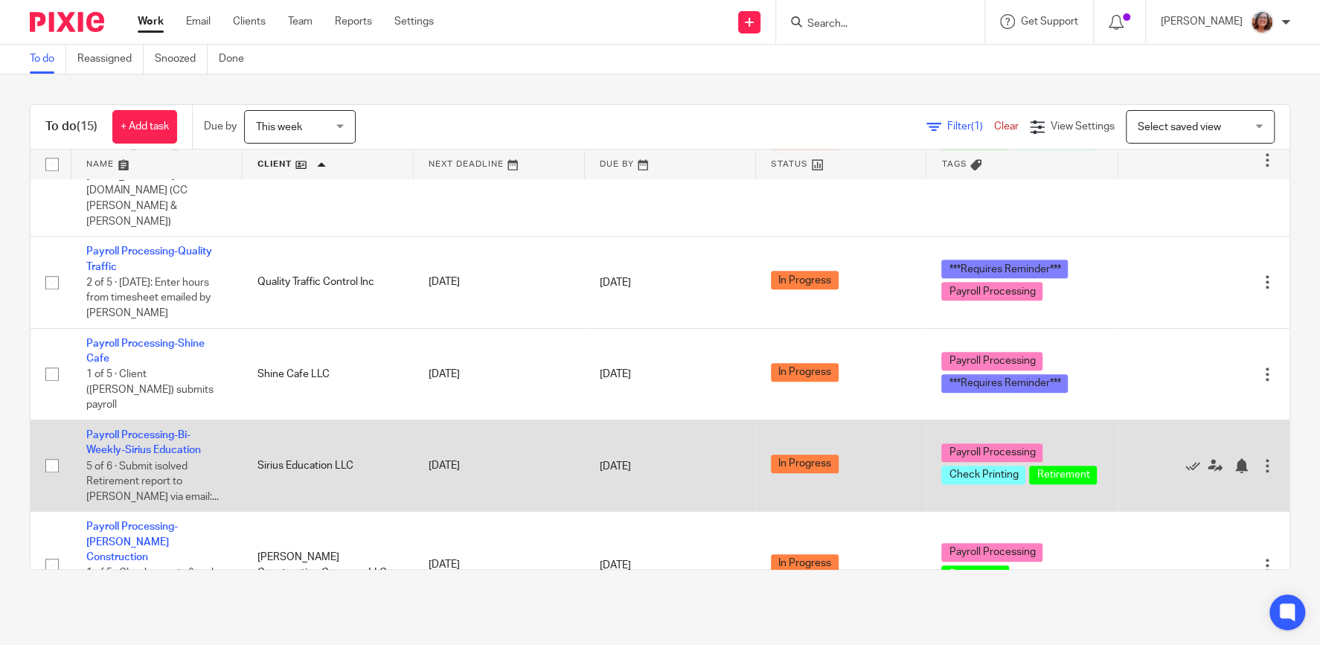
scroll to position [954, 0]
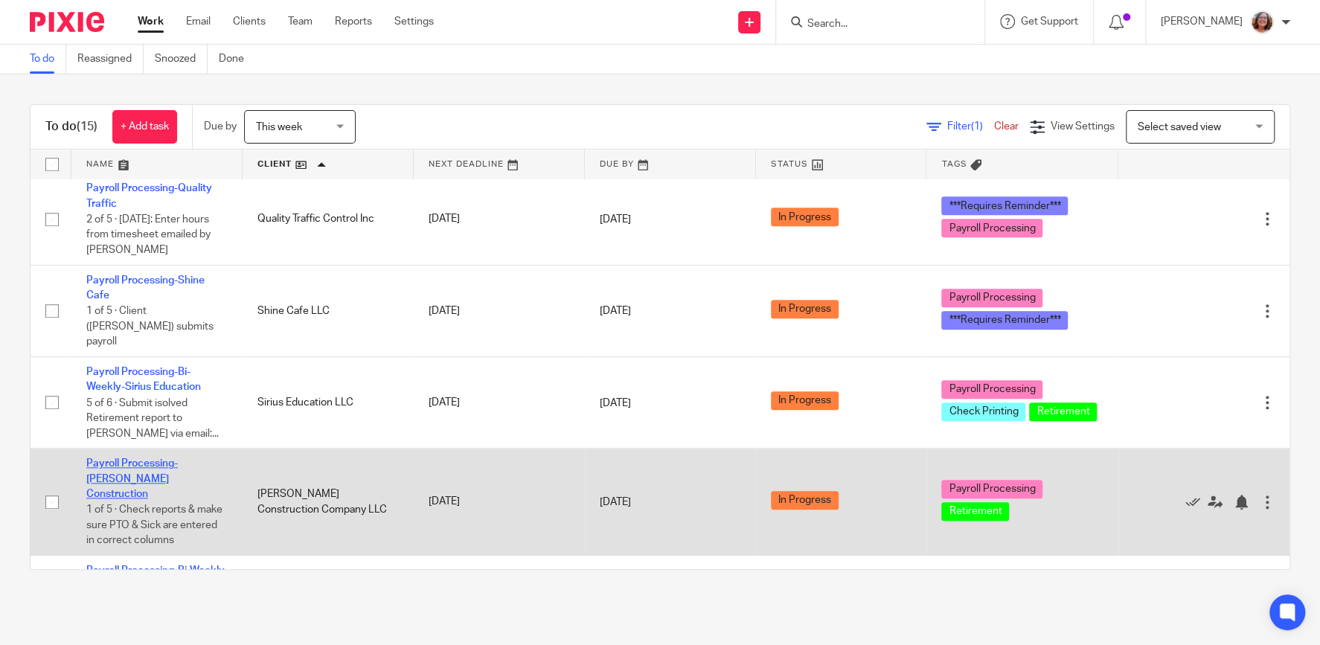
click at [177, 458] on link "Payroll Processing-[PERSON_NAME] Construction" at bounding box center [132, 478] width 92 height 41
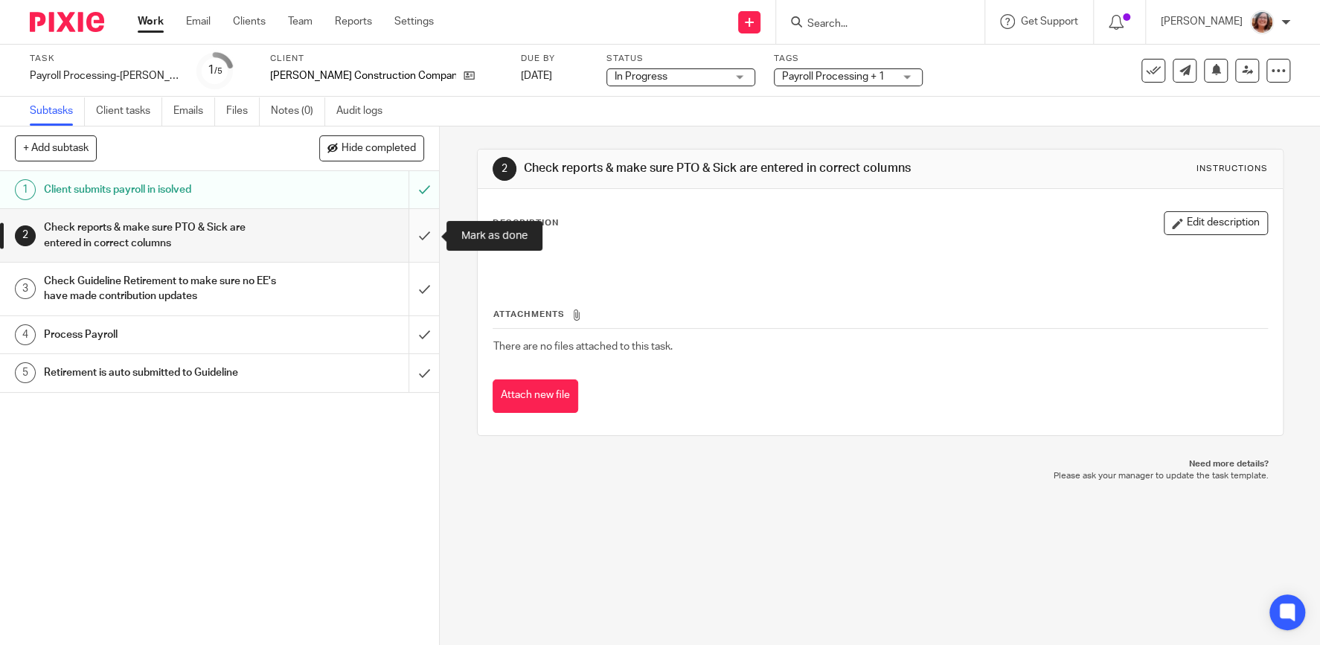
click at [429, 238] on input "submit" at bounding box center [219, 235] width 439 height 53
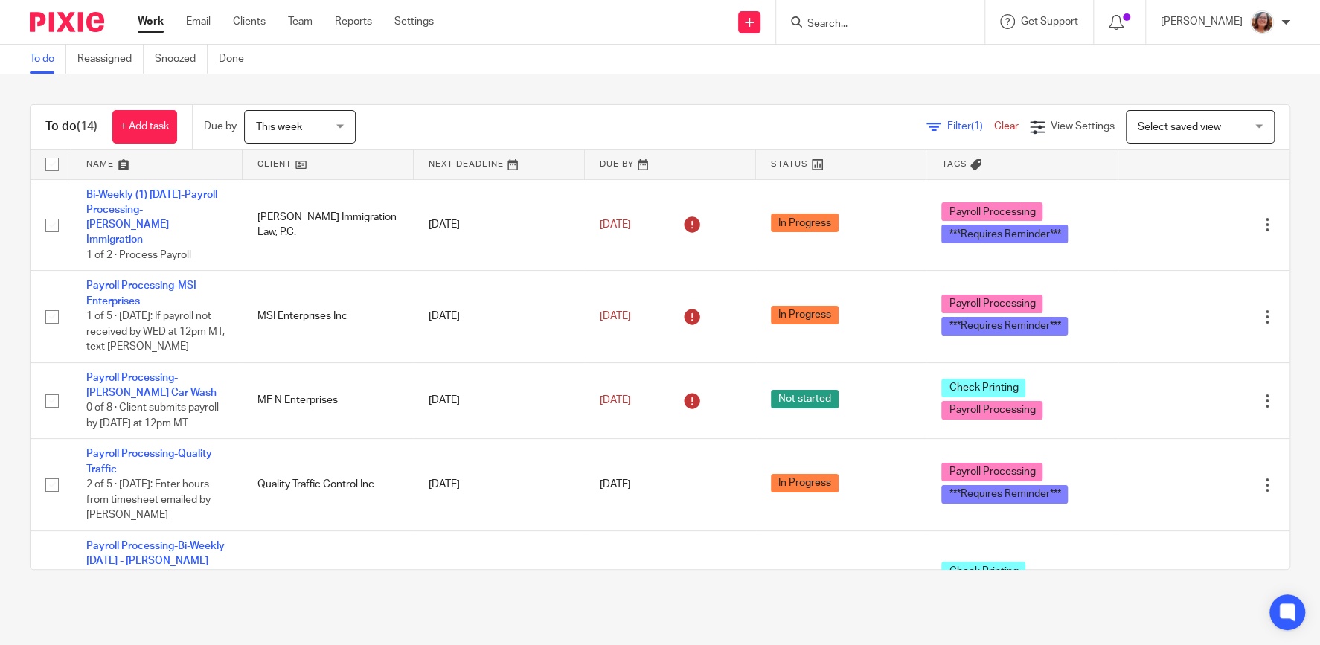
click at [281, 166] on link at bounding box center [328, 165] width 171 height 30
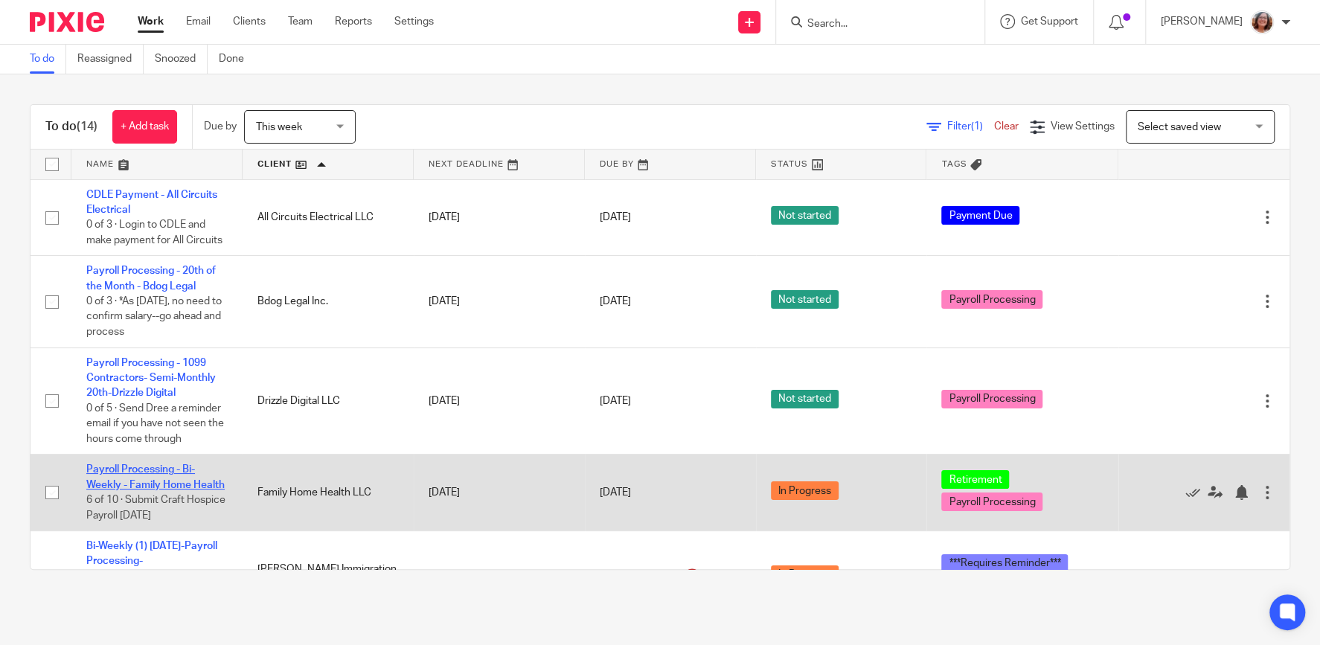
click at [172, 485] on link "Payroll Processing - Bi-Weekly - Family Home Health" at bounding box center [155, 476] width 138 height 25
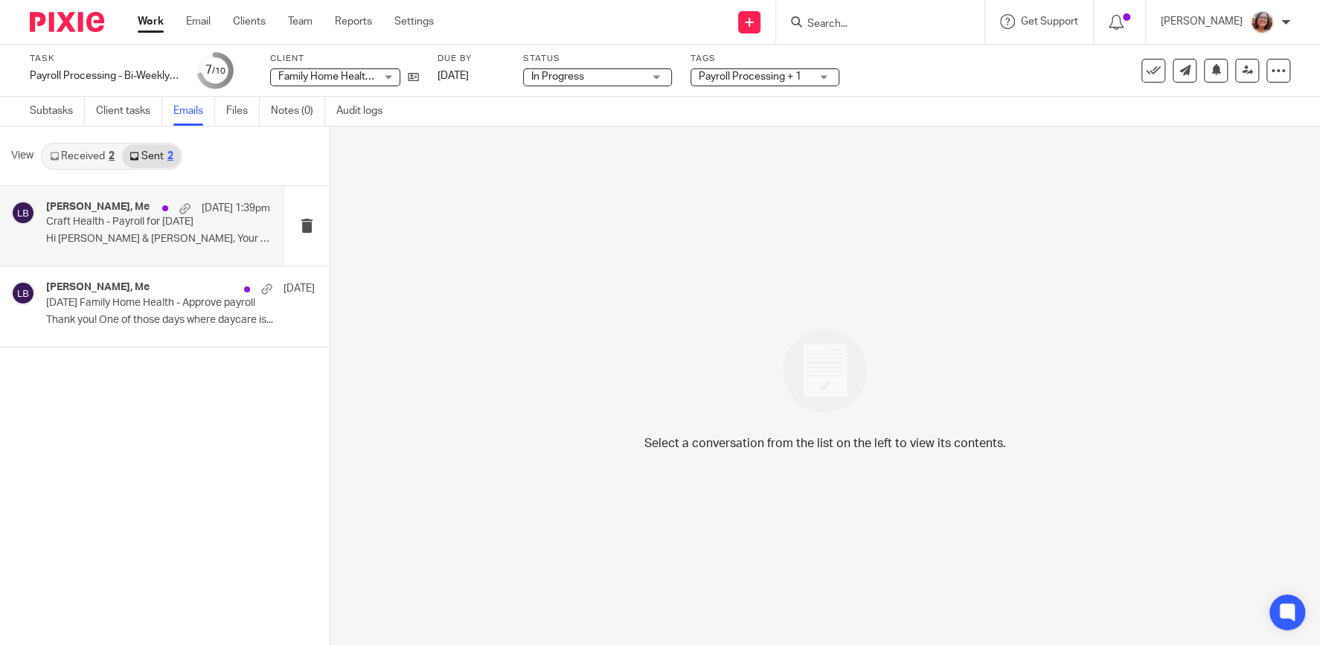
click at [145, 229] on p "Craft Health - Payroll for 10/17/25" at bounding box center [135, 222] width 179 height 13
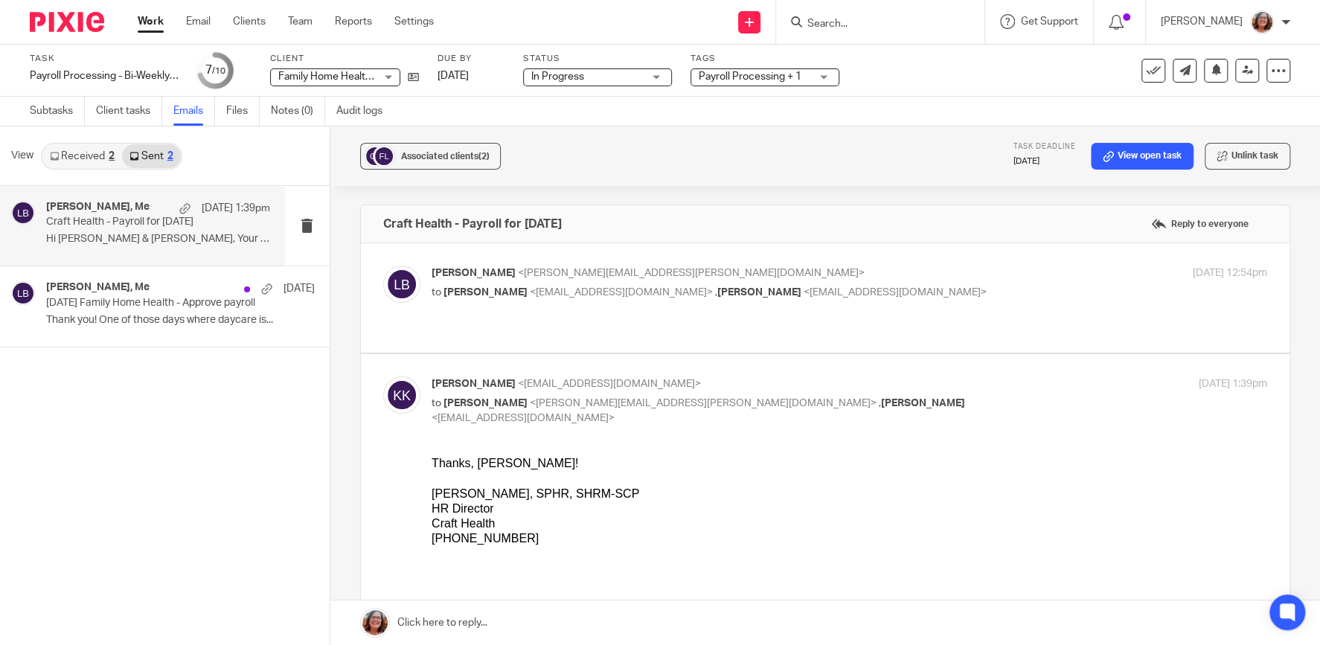
click at [669, 268] on p "Lindsey Bell <lindsey.bell@payrollvault.com>" at bounding box center [710, 274] width 557 height 16
checkbox input "true"
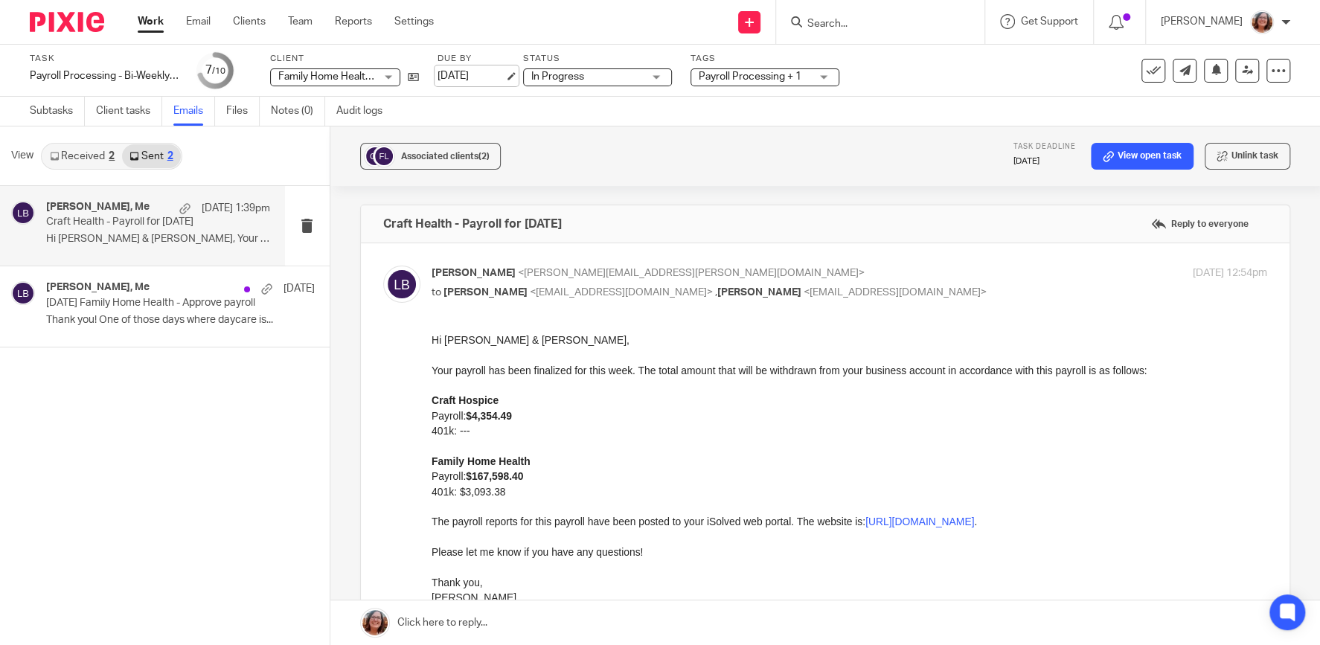
click at [505, 77] on link "[DATE]" at bounding box center [471, 76] width 67 height 16
click at [66, 115] on link "Subtasks" at bounding box center [57, 111] width 55 height 29
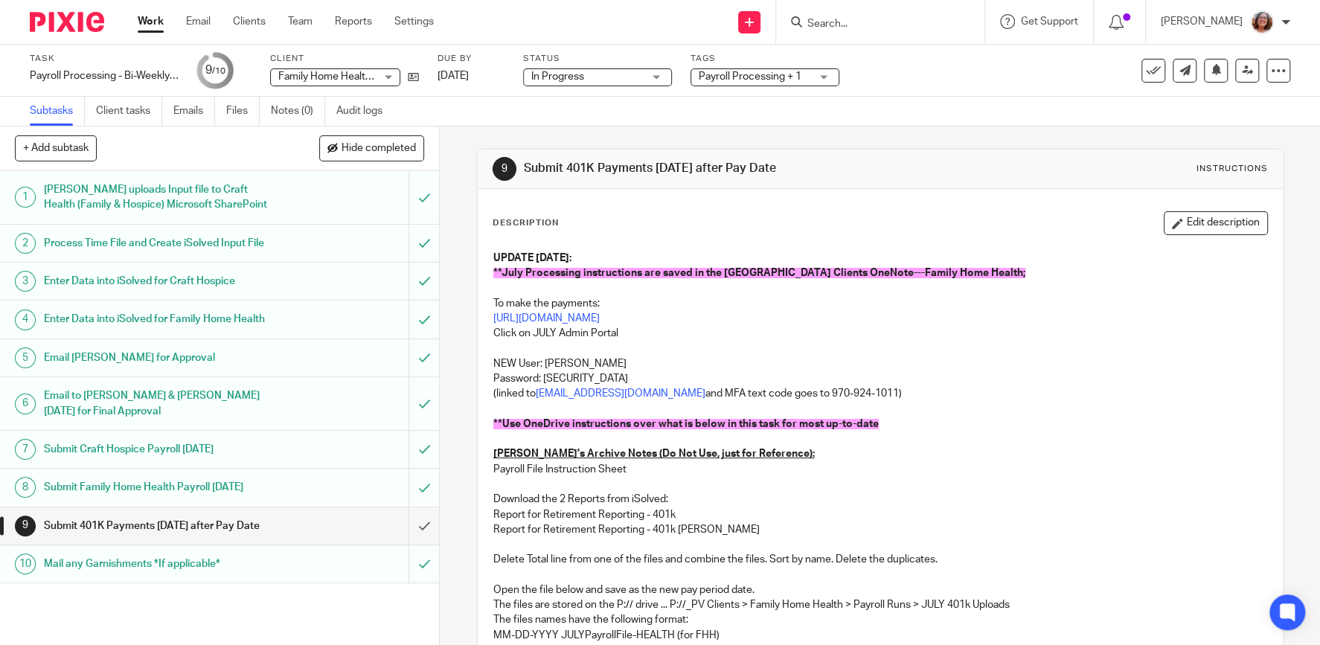
click at [140, 19] on link "Work" at bounding box center [151, 21] width 26 height 15
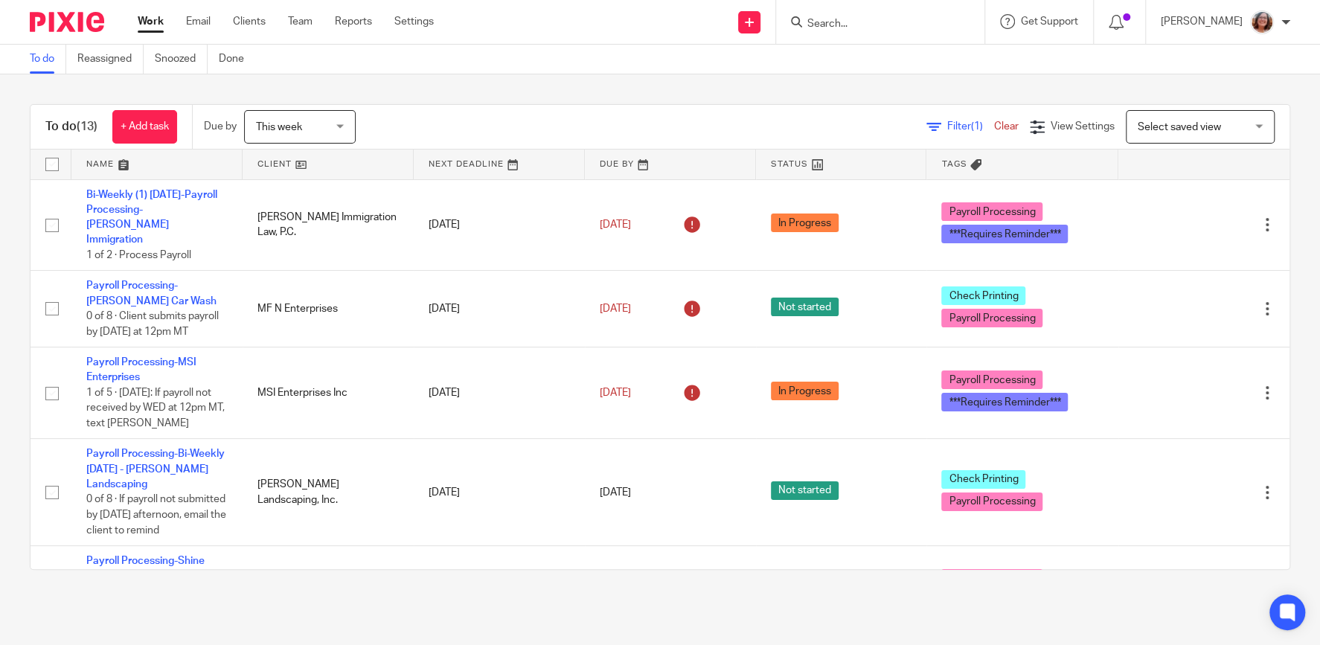
click at [278, 167] on link at bounding box center [328, 165] width 171 height 30
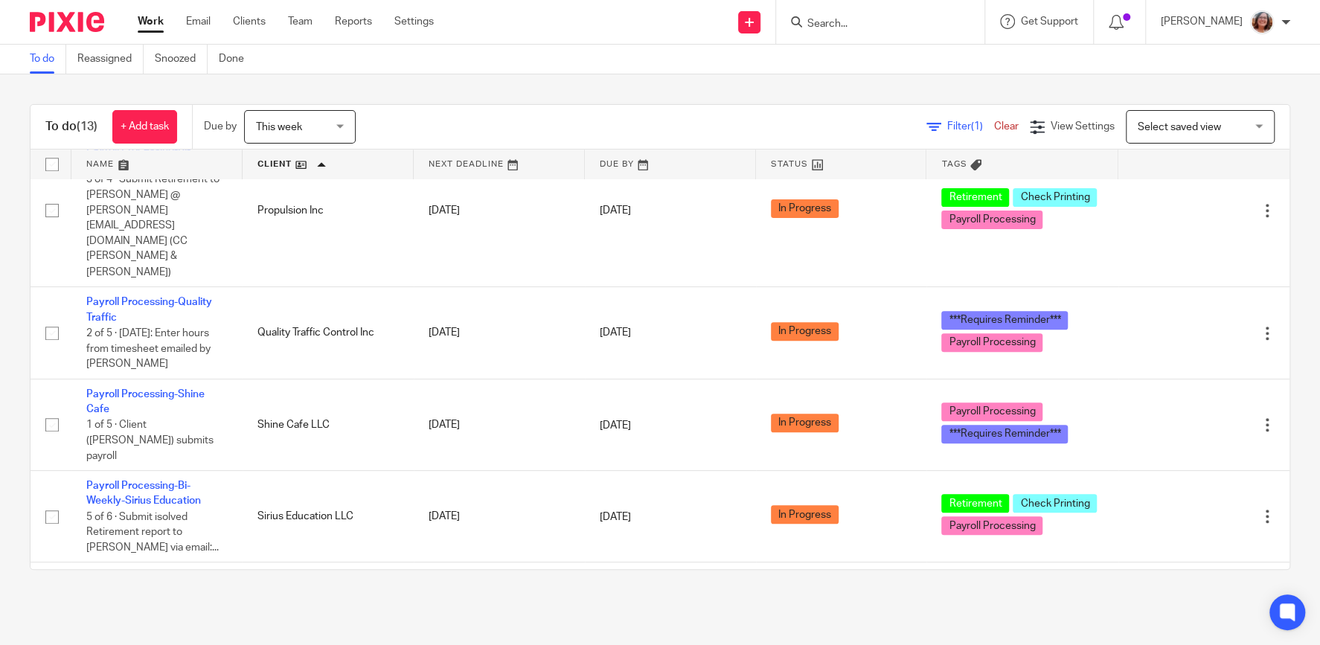
scroll to position [799, 0]
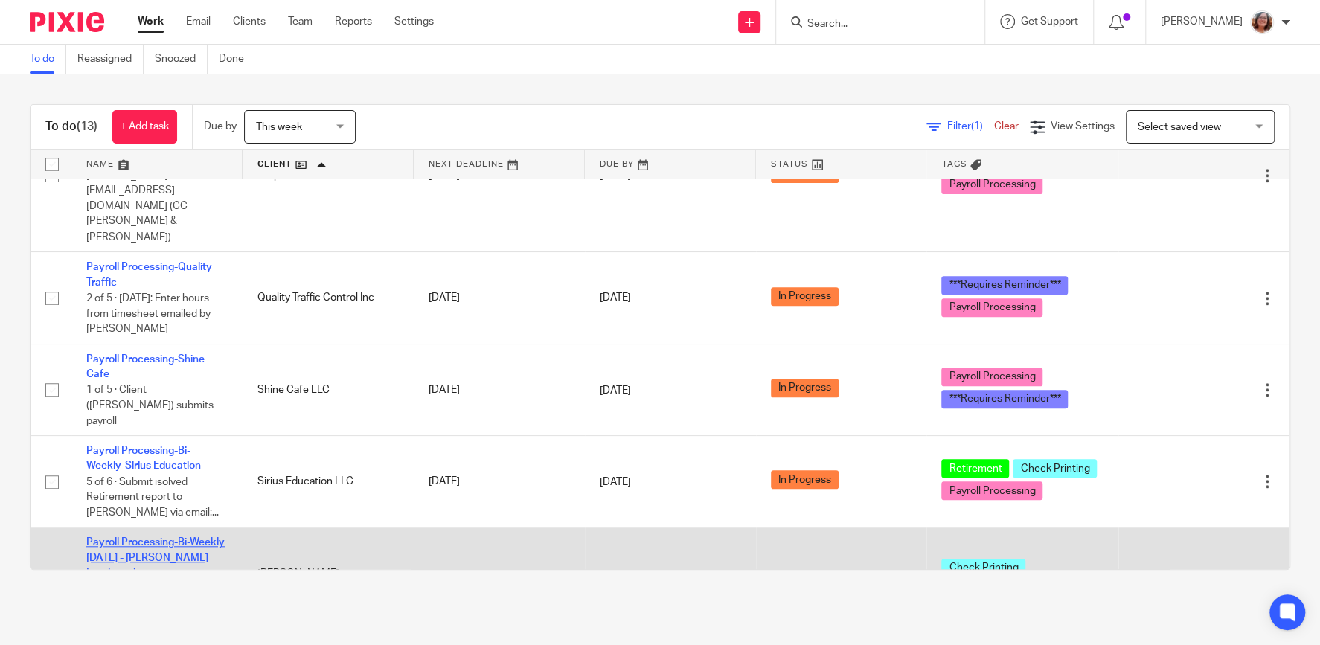
click at [186, 537] on link "Payroll Processing-Bi-Weekly [DATE] - [PERSON_NAME] Landscaping" at bounding box center [155, 557] width 138 height 41
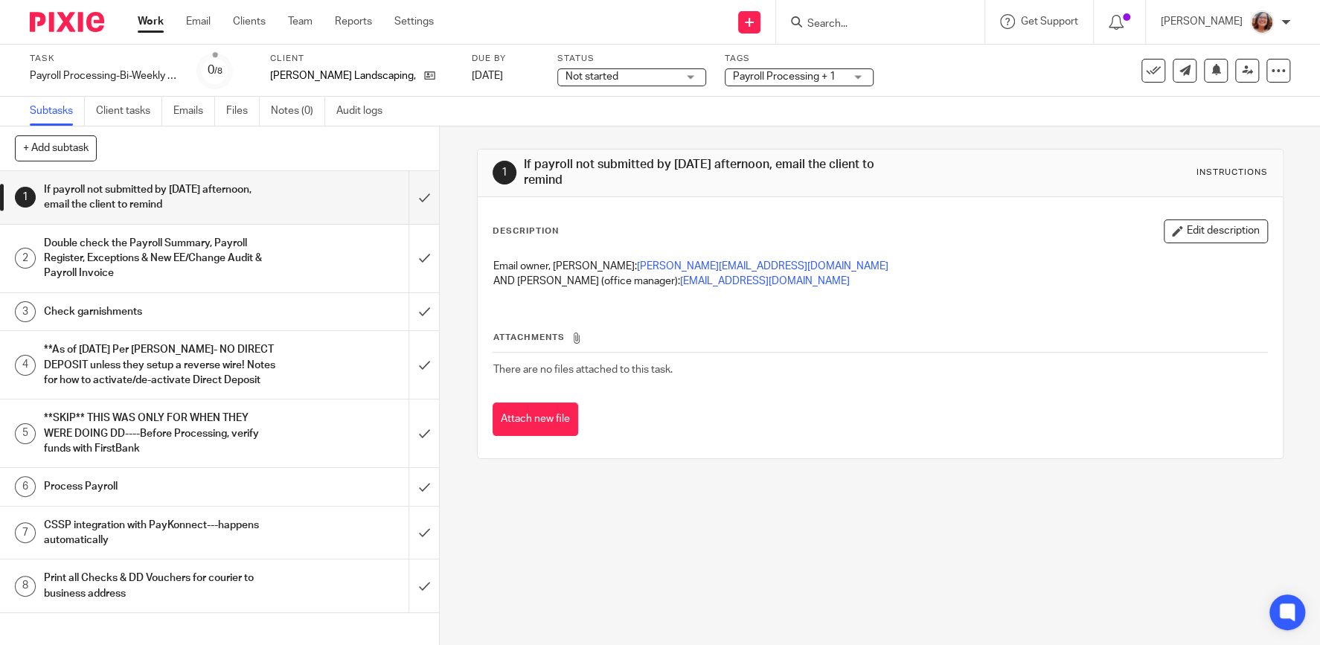
click at [660, 78] on div "Not started Not started" at bounding box center [631, 77] width 149 height 18
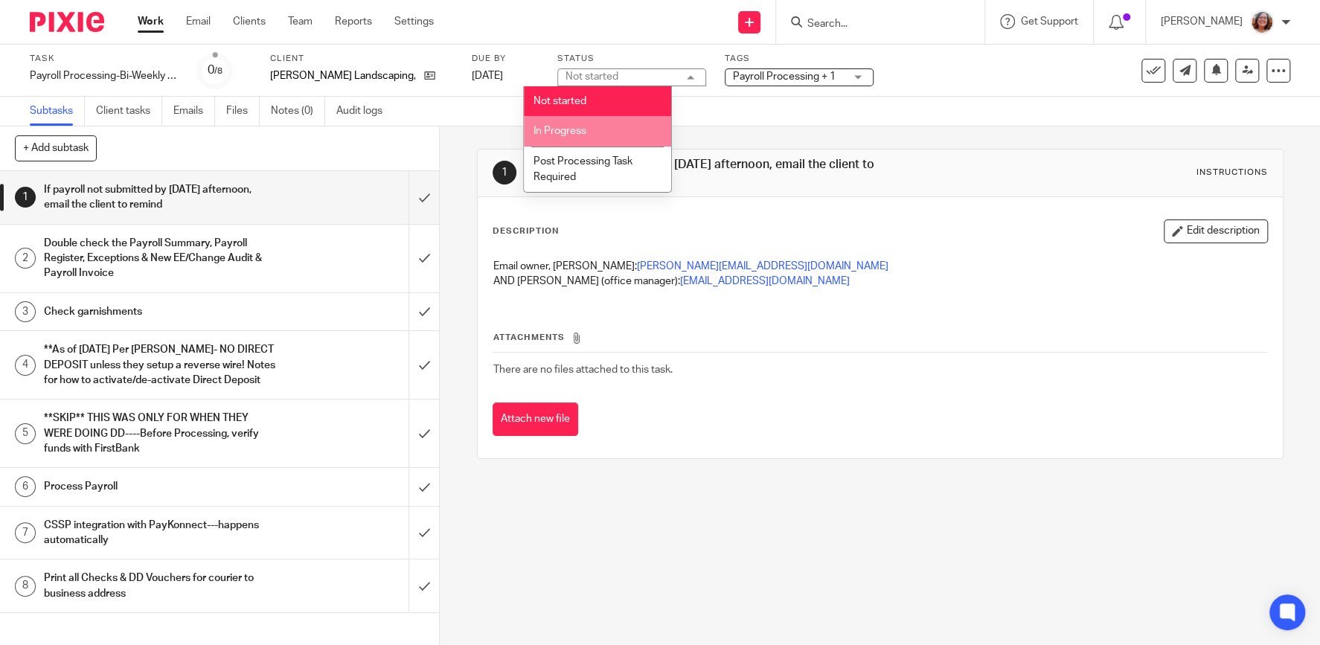
click at [604, 129] on li "In Progress" at bounding box center [597, 131] width 147 height 31
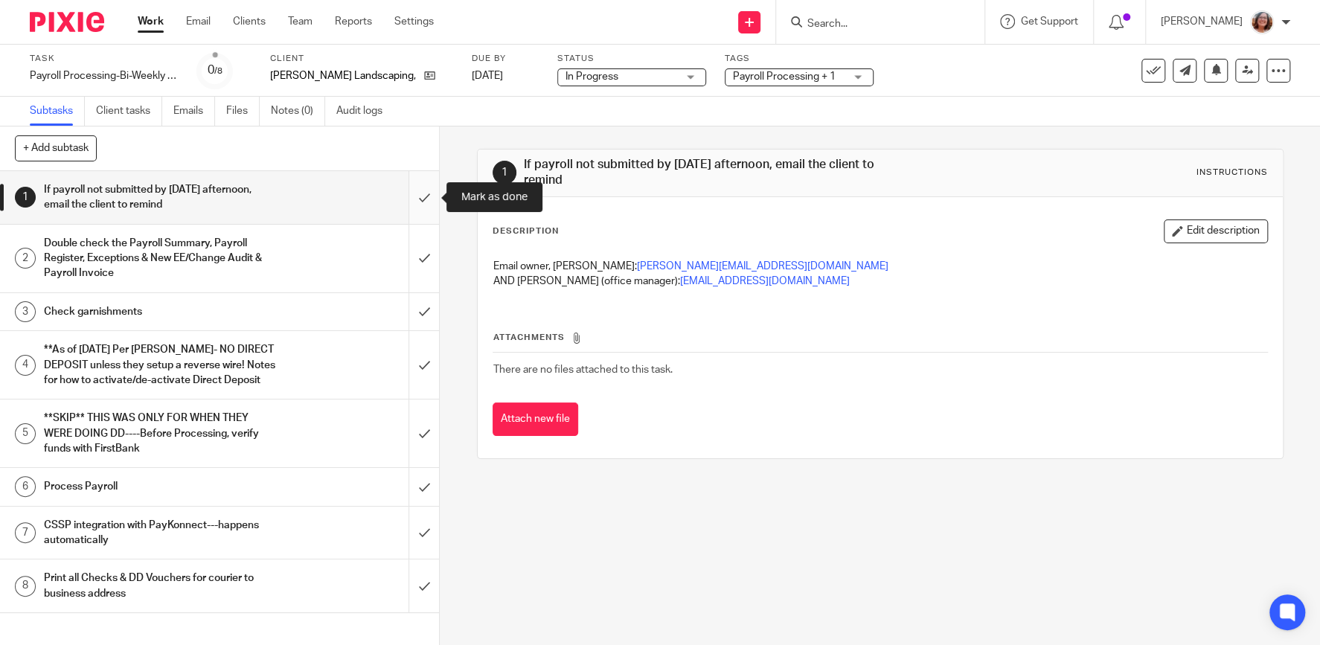
click at [424, 197] on input "submit" at bounding box center [219, 197] width 439 height 53
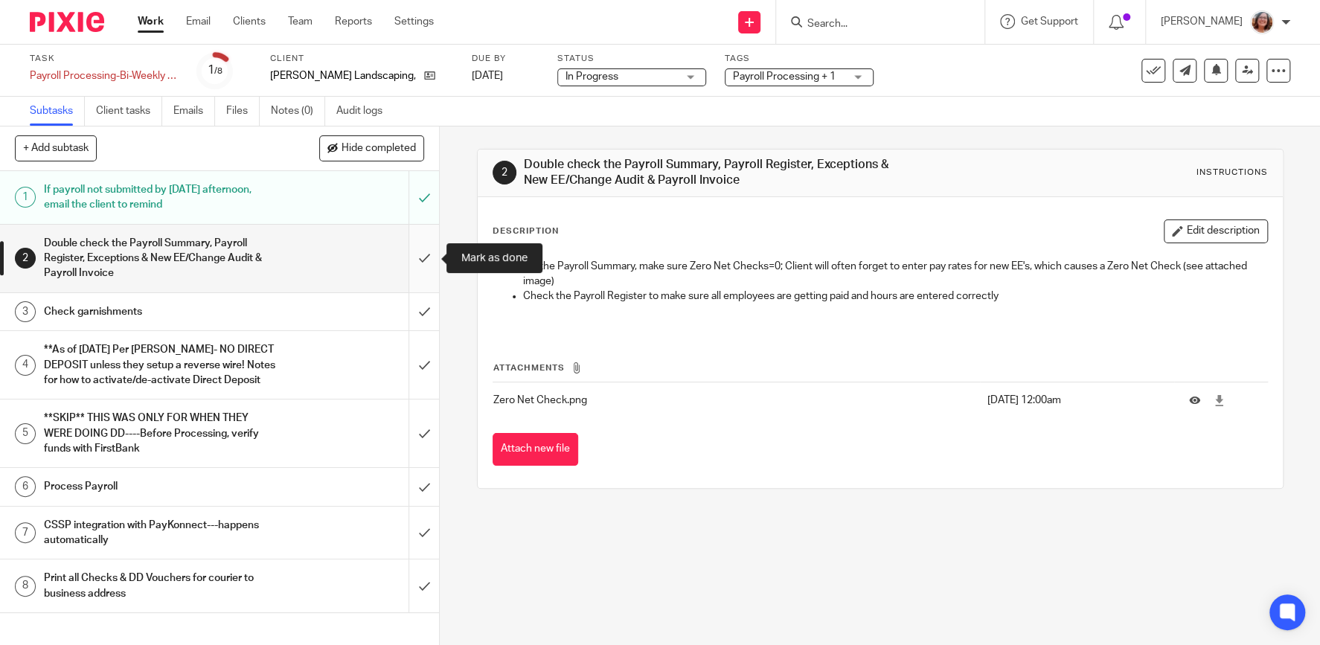
click at [432, 246] on input "submit" at bounding box center [219, 259] width 439 height 68
click at [432, 314] on input "submit" at bounding box center [219, 311] width 439 height 37
click at [423, 361] on input "submit" at bounding box center [219, 365] width 439 height 68
click at [424, 432] on input "submit" at bounding box center [219, 434] width 439 height 68
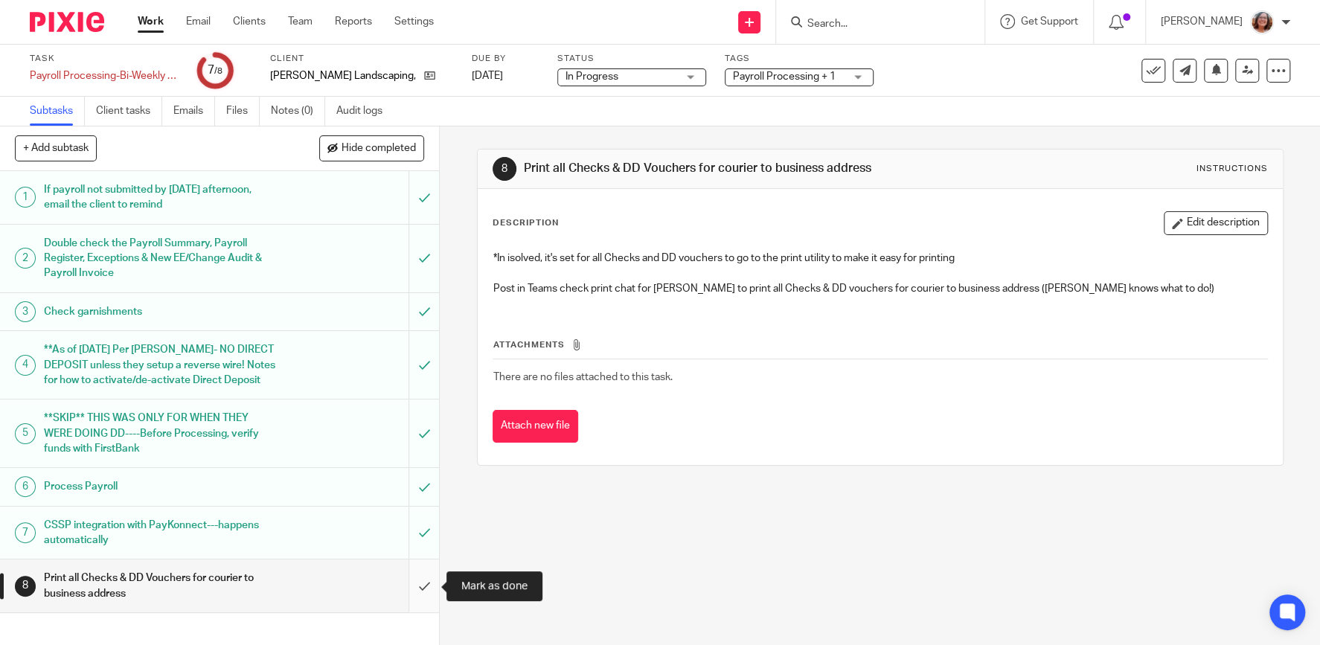
click at [430, 589] on input "submit" at bounding box center [219, 586] width 439 height 53
